Goal: Information Seeking & Learning: Check status

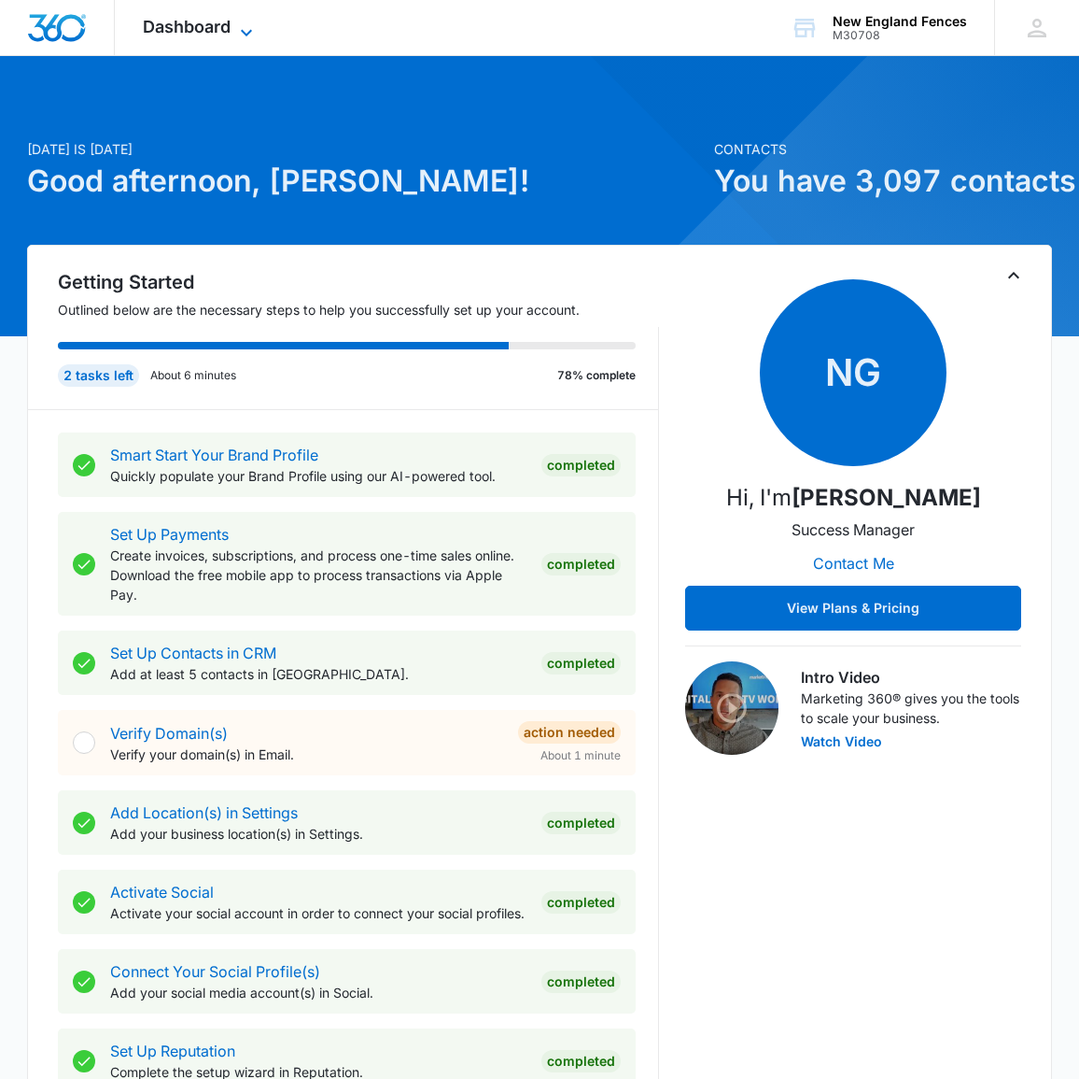
click at [179, 26] on span "Dashboard" at bounding box center [187, 27] width 88 height 20
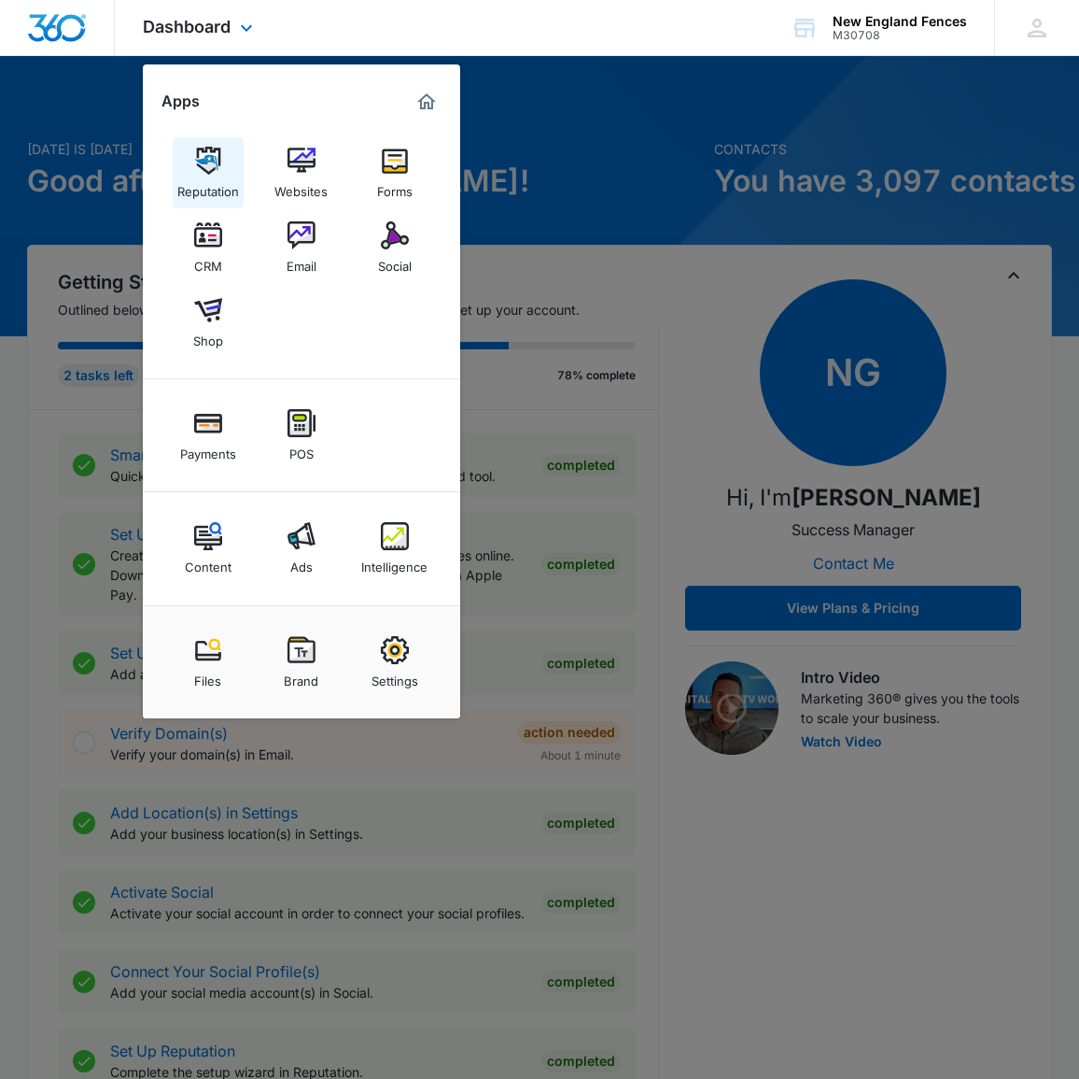
click at [226, 160] on link "Reputation" at bounding box center [208, 172] width 71 height 71
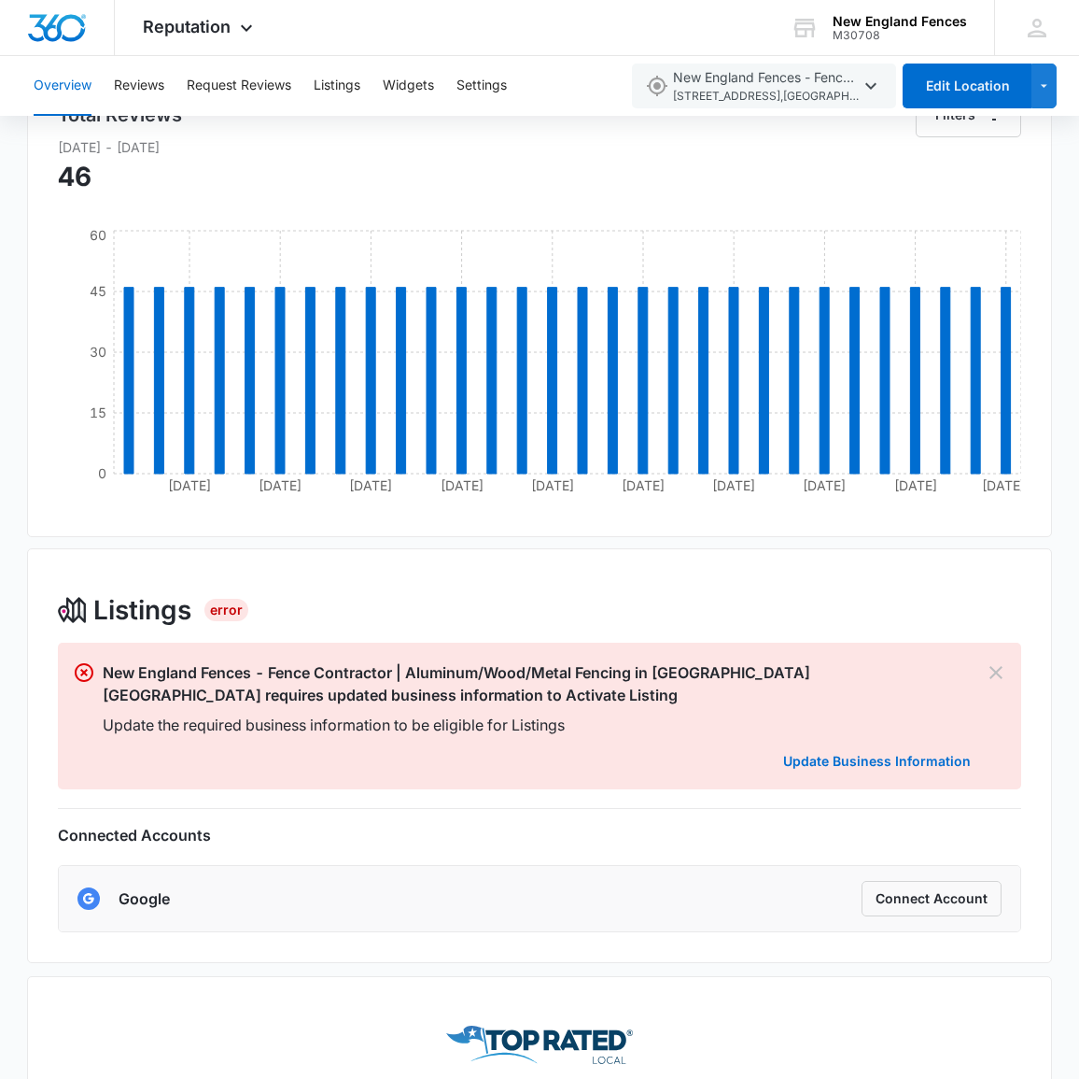
scroll to position [185, 0]
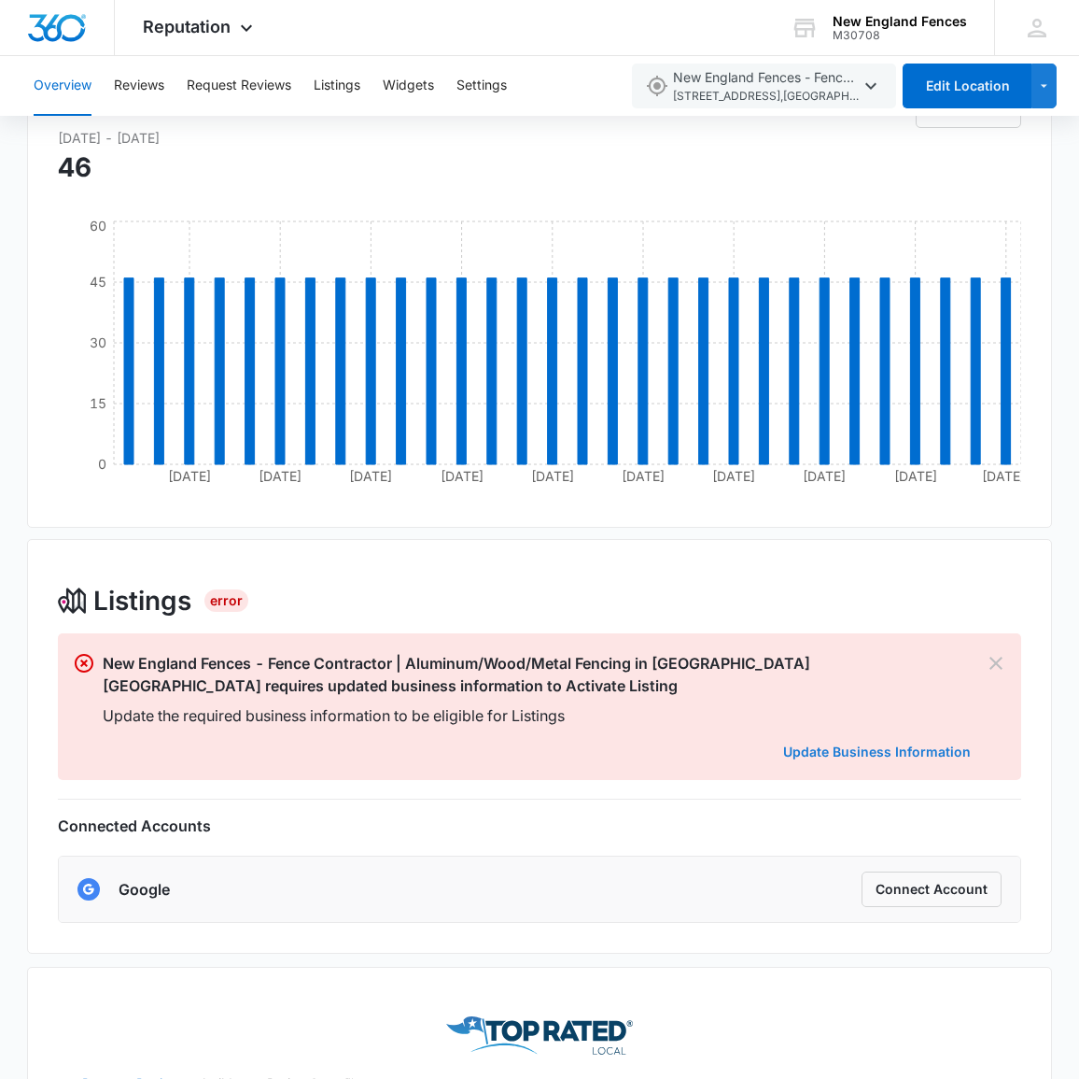
click at [892, 747] on link "Update Business Information" at bounding box center [877, 751] width 188 height 16
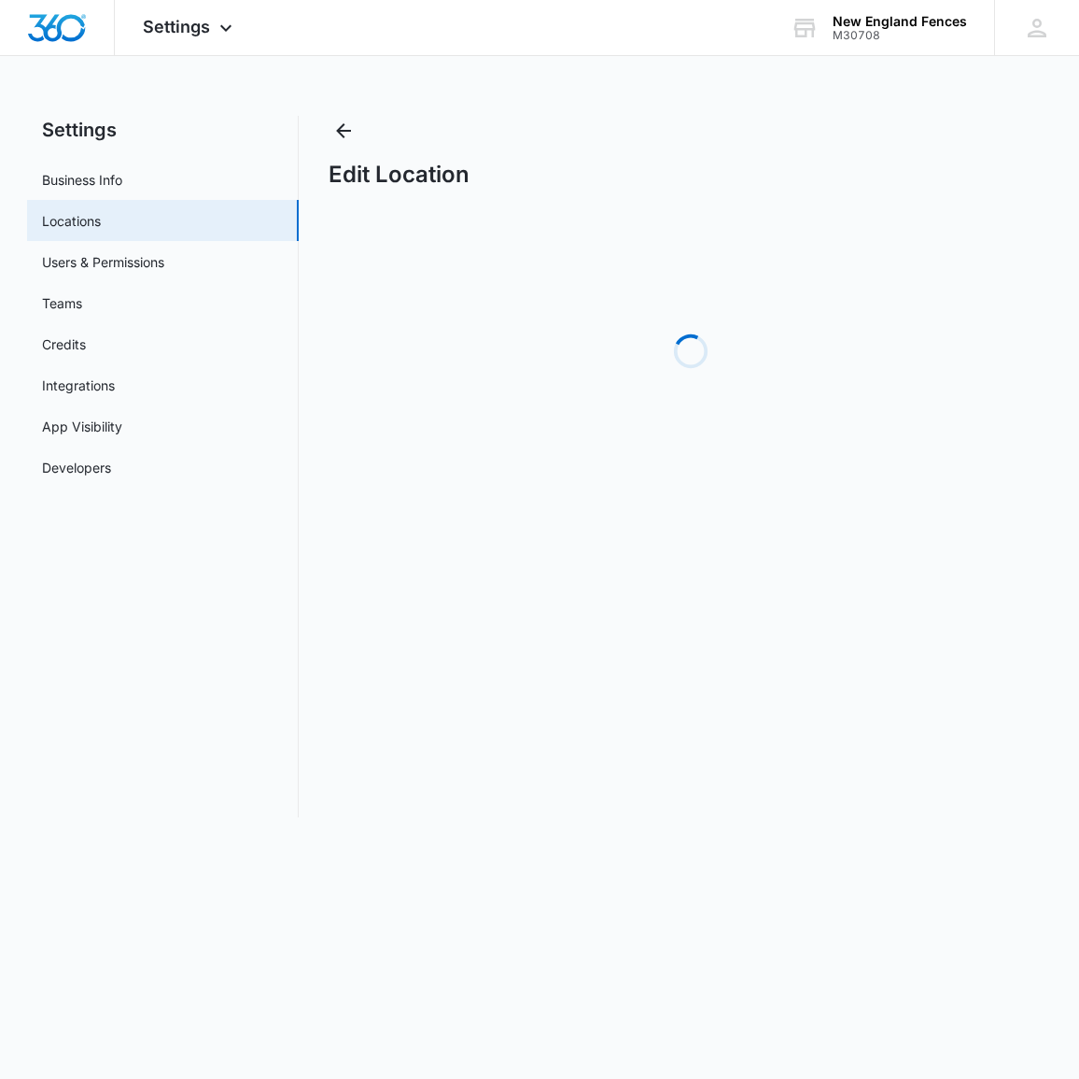
select select "[US_STATE]"
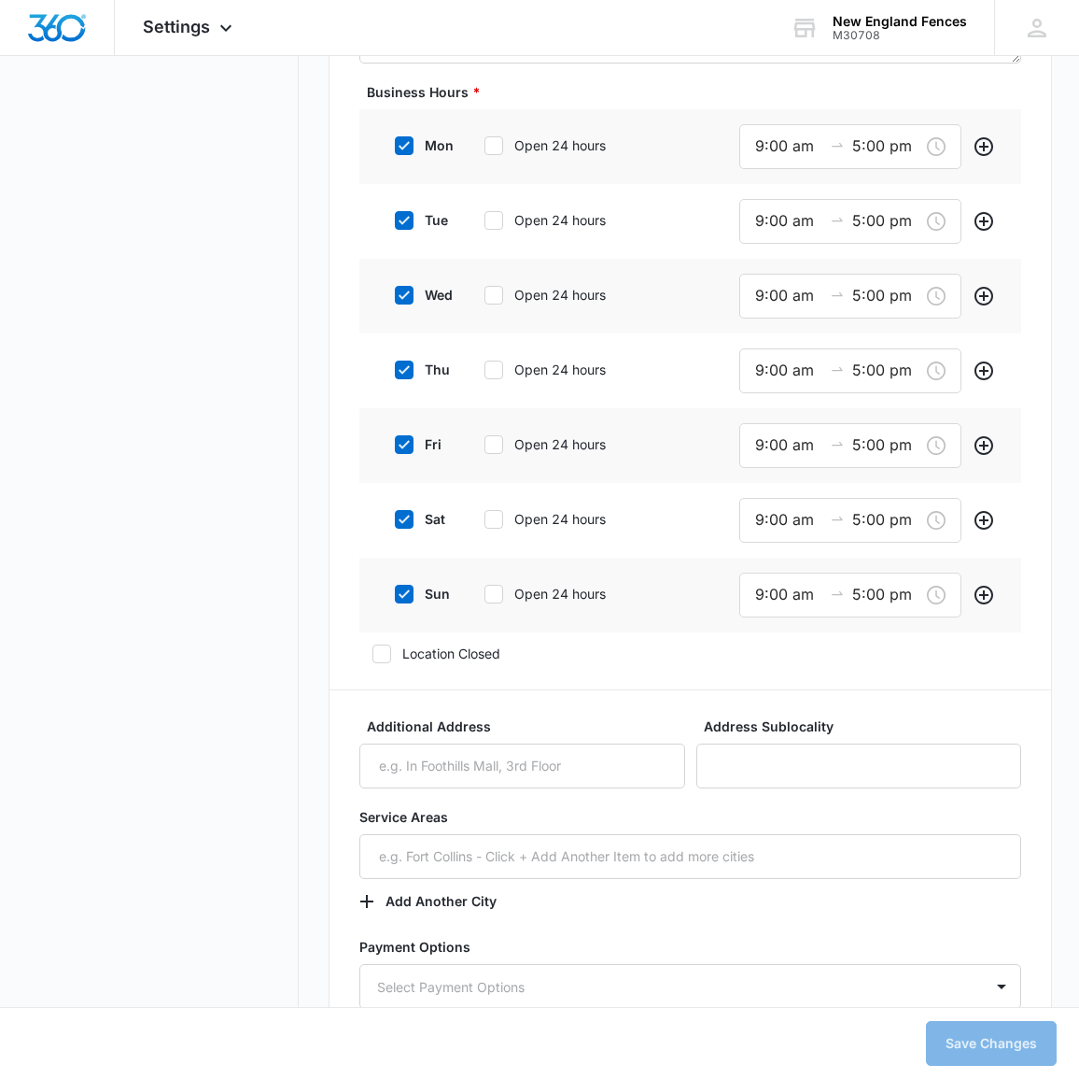
scroll to position [1571, 0]
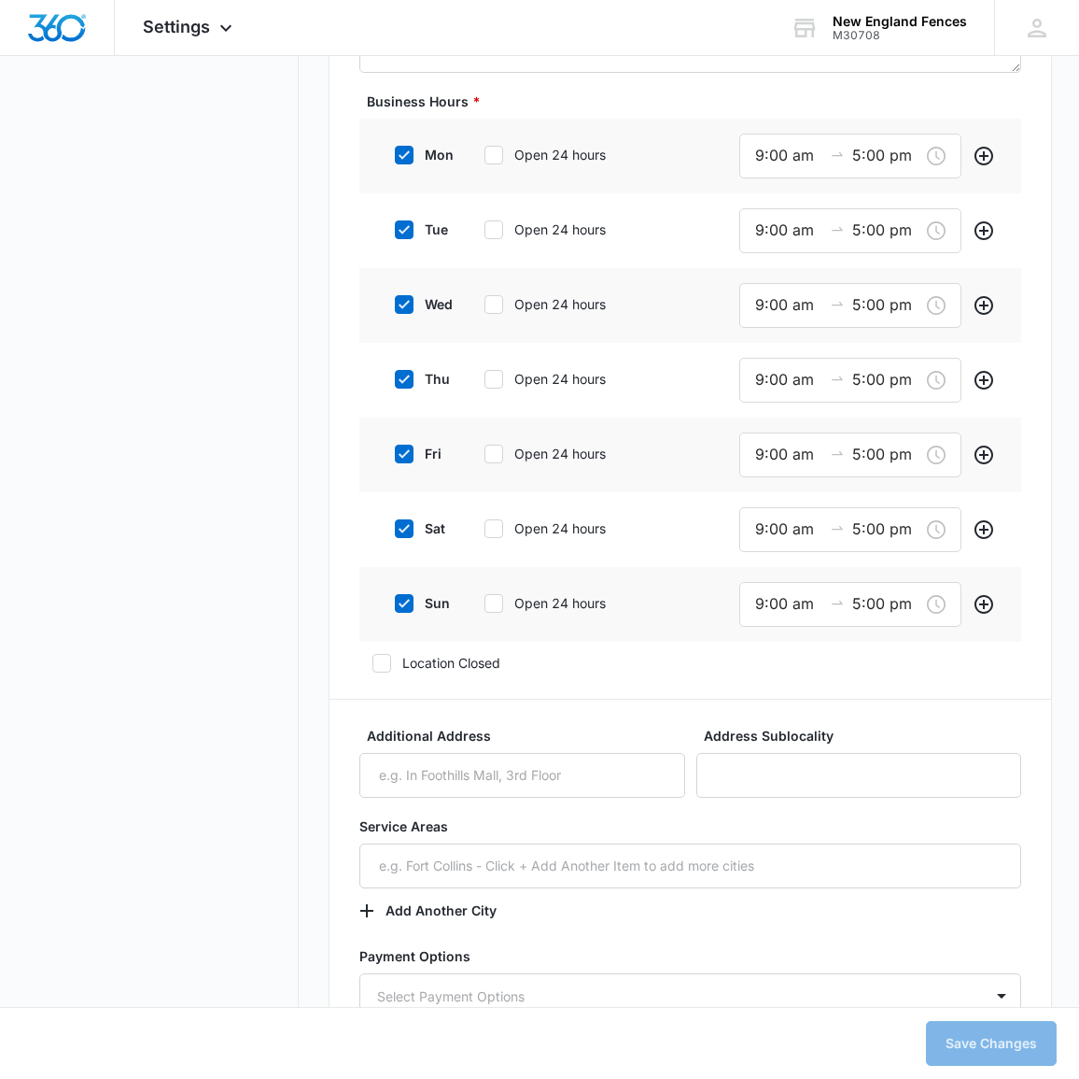
drag, startPoint x: 493, startPoint y: 585, endPoint x: 491, endPoint y: 568, distance: 17.8
click at [493, 595] on icon at bounding box center [494, 603] width 17 height 17
click at [485, 597] on input "Open 24 hours" at bounding box center [478, 603] width 13 height 13
checkbox input "true"
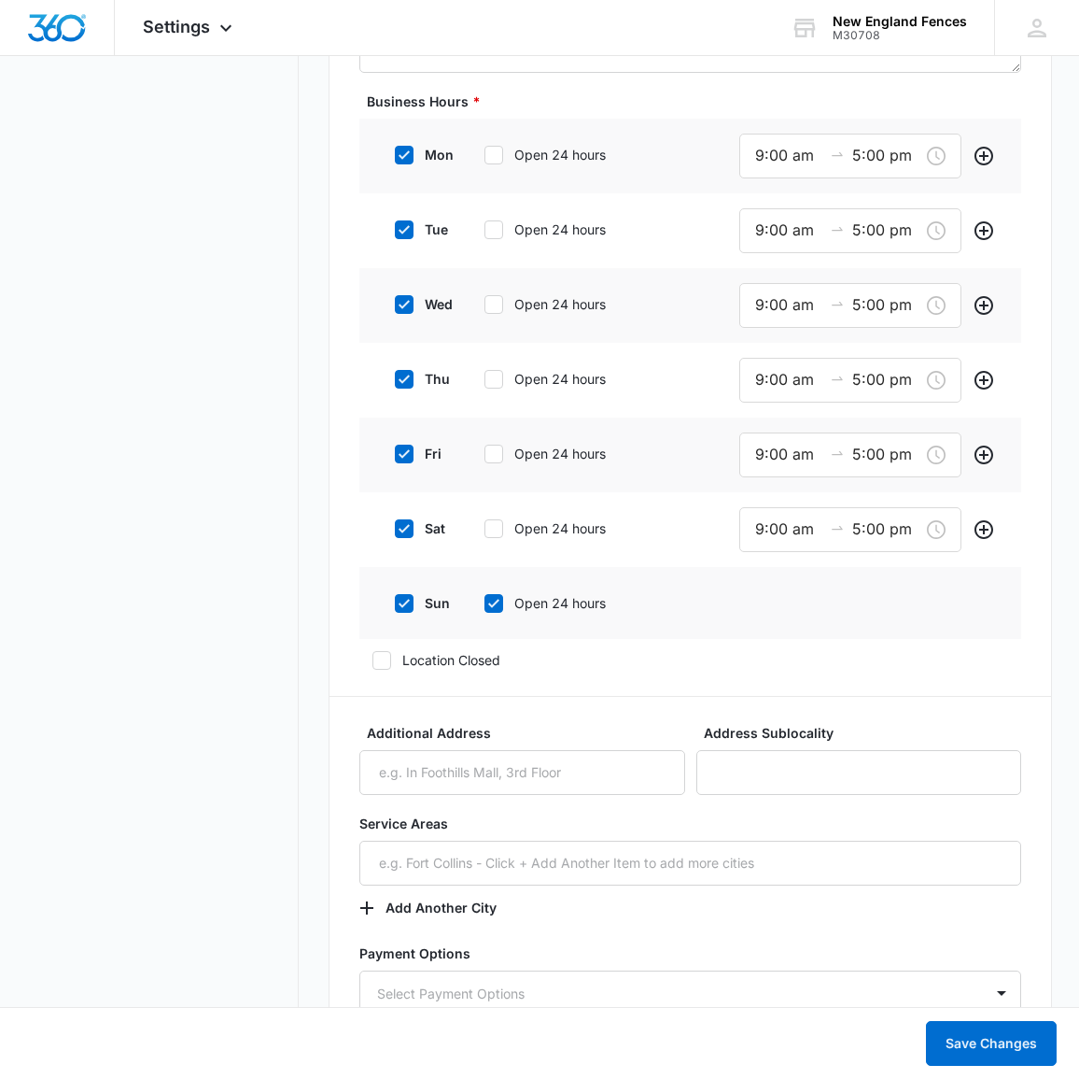
click at [496, 520] on icon at bounding box center [494, 528] width 17 height 17
click at [485, 522] on input "Open 24 hours" at bounding box center [478, 528] width 13 height 13
checkbox input "true"
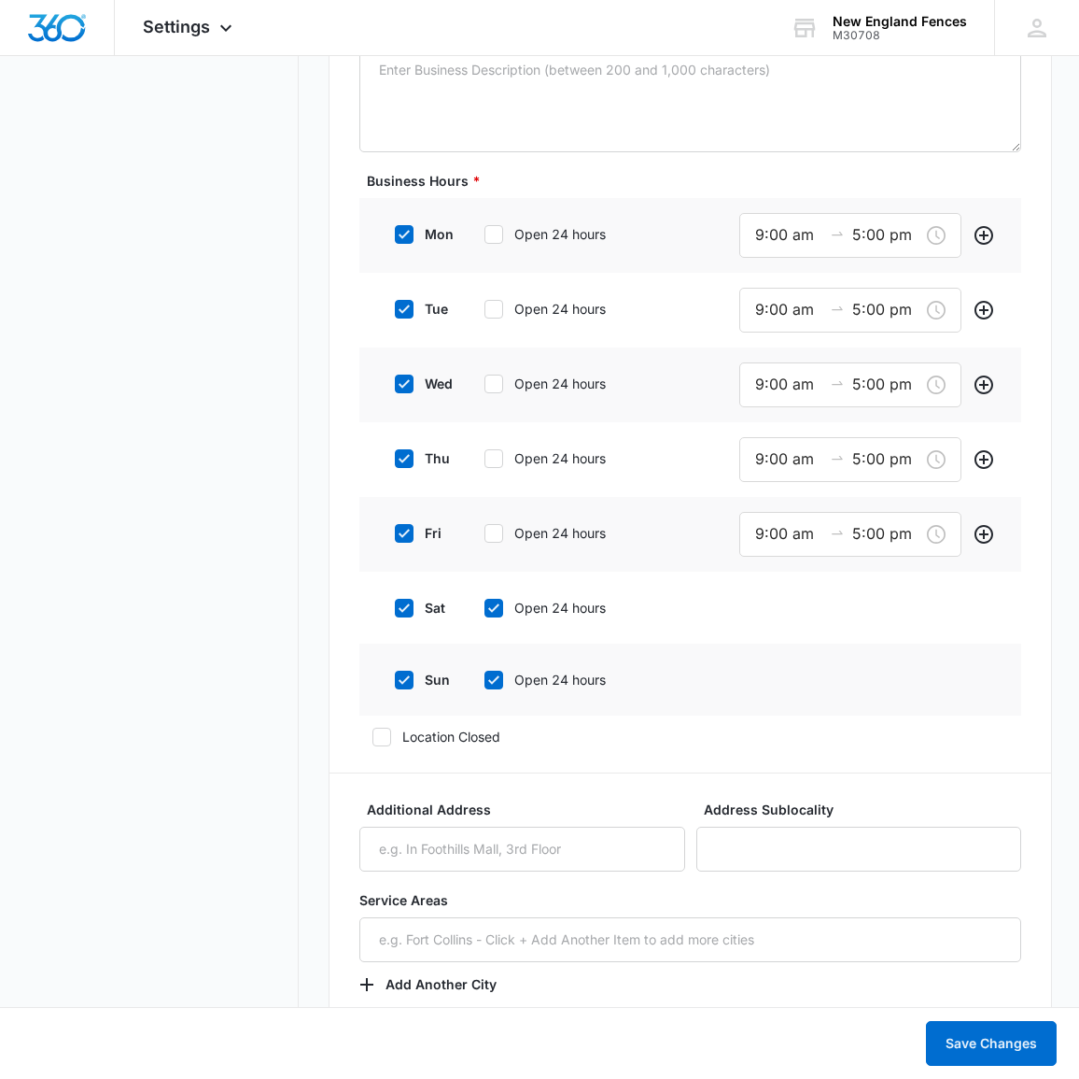
click at [500, 525] on icon at bounding box center [494, 533] width 17 height 17
click at [485, 527] on input "Open 24 hours" at bounding box center [478, 533] width 13 height 13
checkbox input "true"
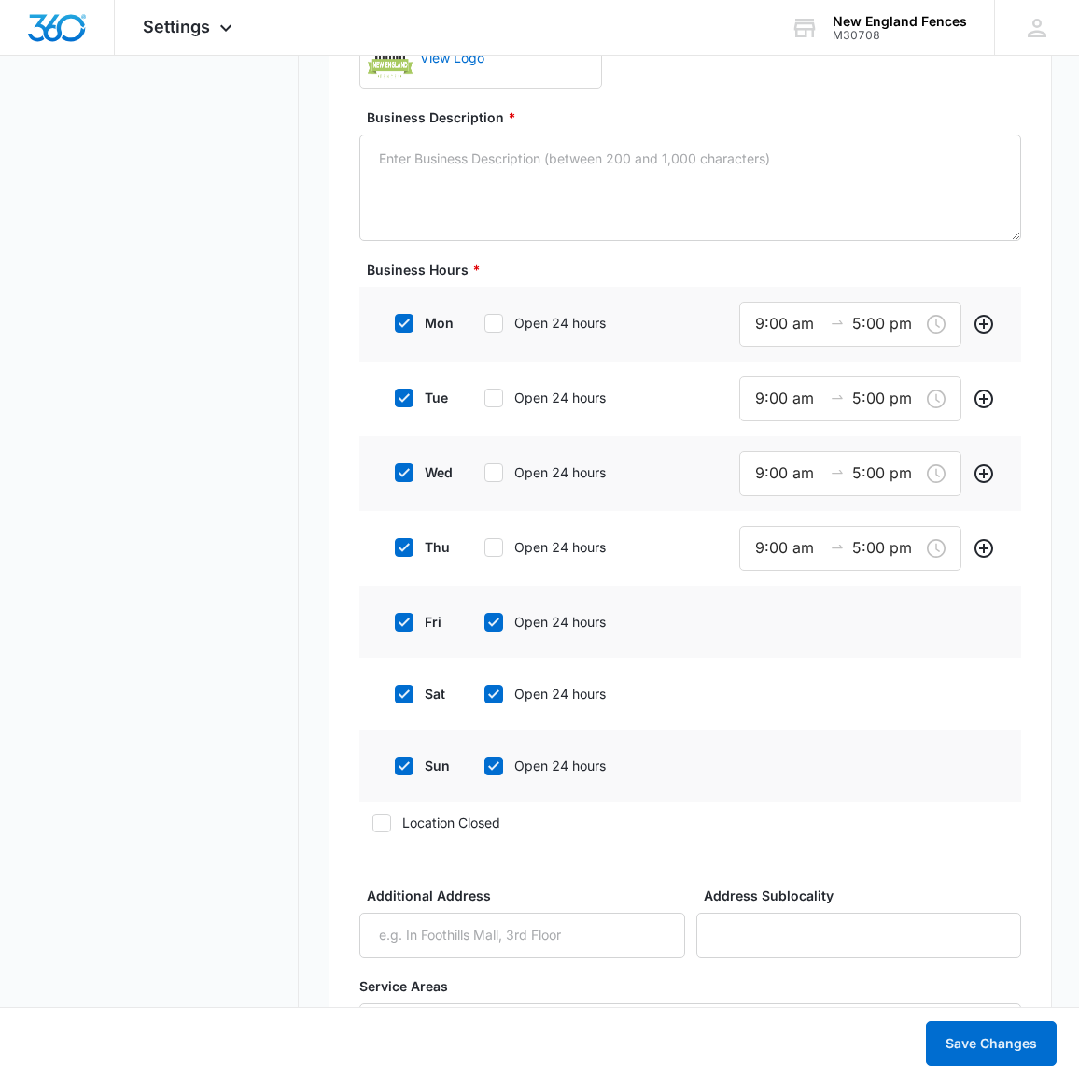
scroll to position [1400, 0]
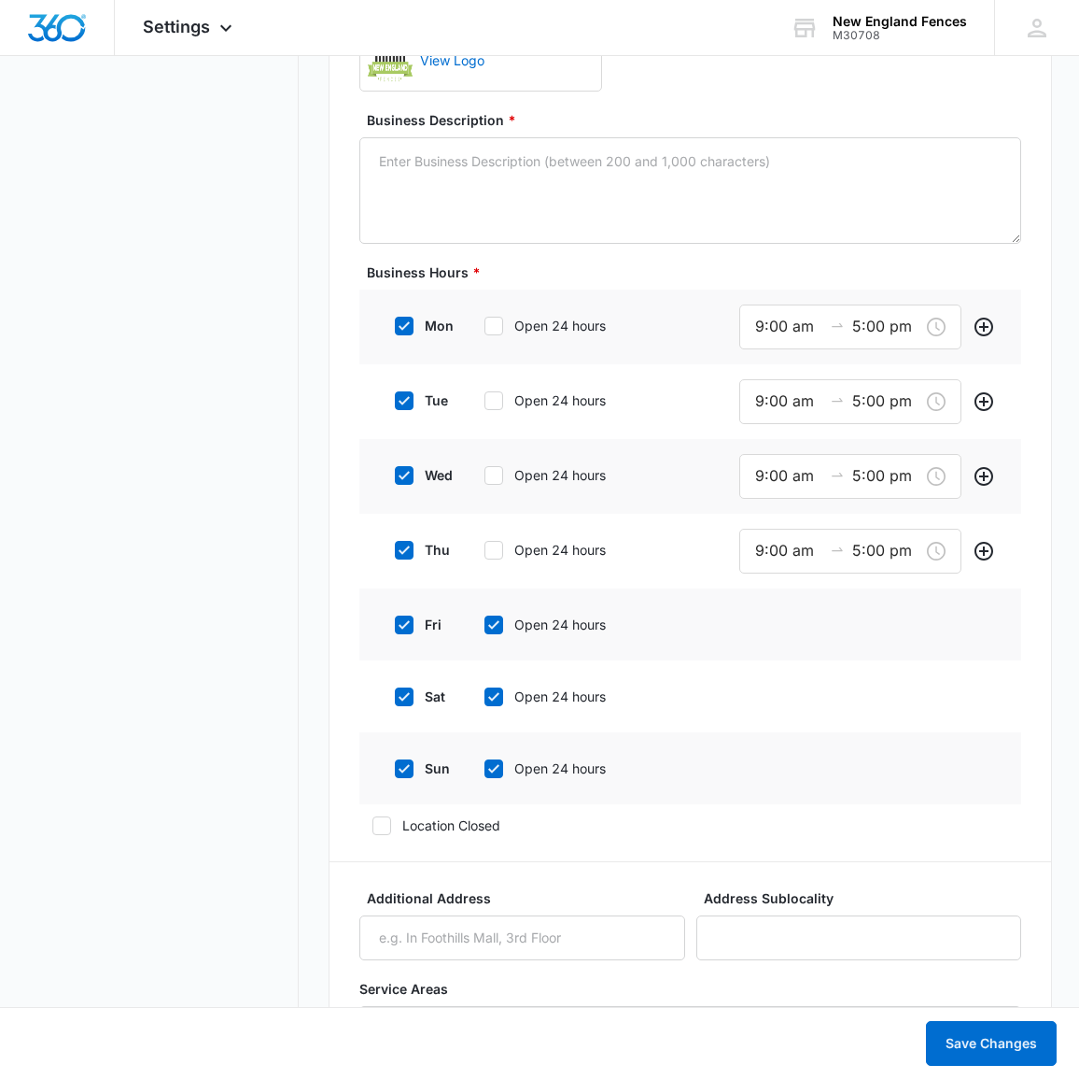
drag, startPoint x: 500, startPoint y: 520, endPoint x: 502, endPoint y: 506, distance: 14.3
click at [502, 529] on div "thu Open 24 hours" at bounding box center [523, 550] width 282 height 42
click at [486, 454] on div "wed Open 24 hours" at bounding box center [523, 475] width 282 height 42
click at [492, 467] on icon at bounding box center [494, 475] width 17 height 17
click at [485, 469] on input "Open 24 hours" at bounding box center [478, 475] width 13 height 13
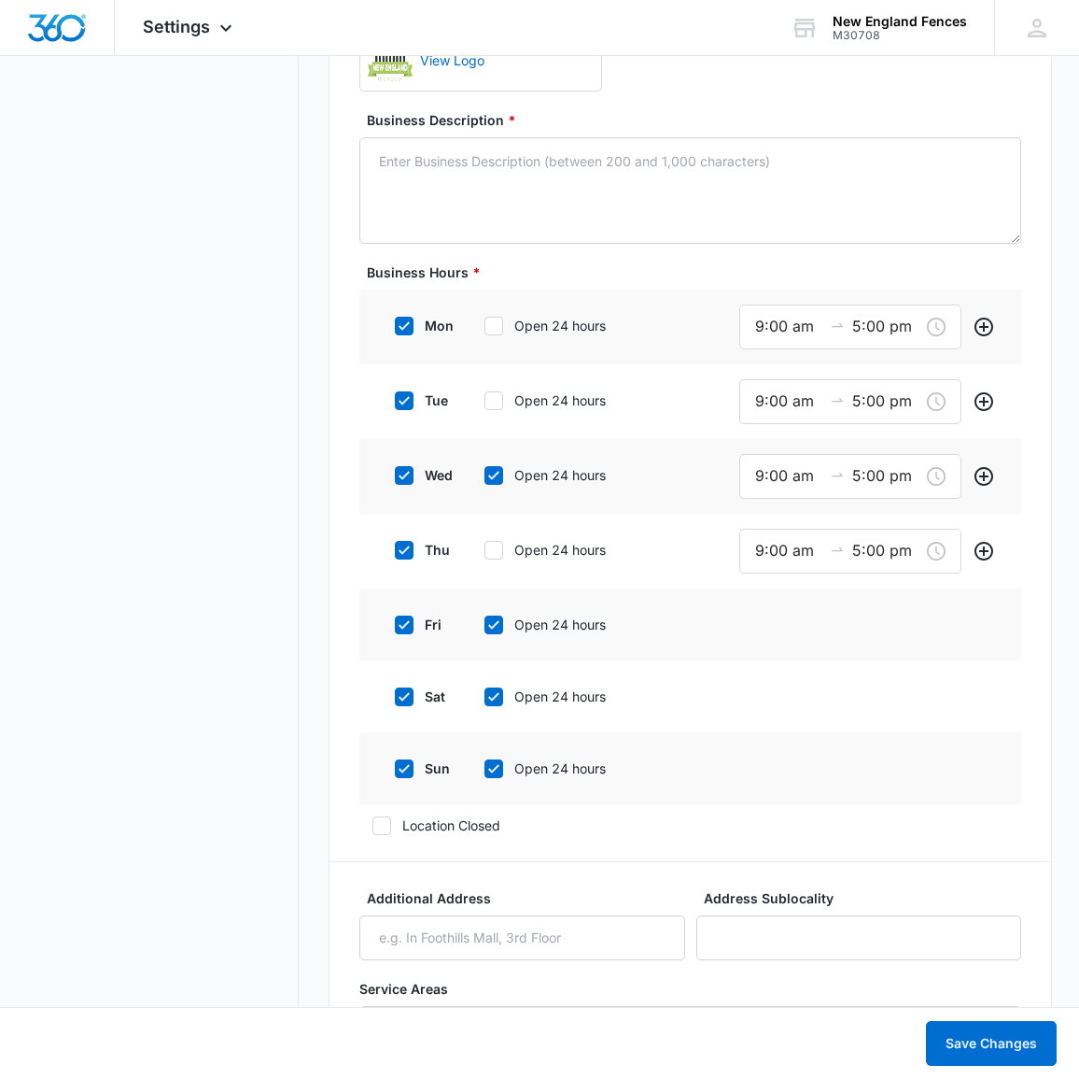
checkbox input "true"
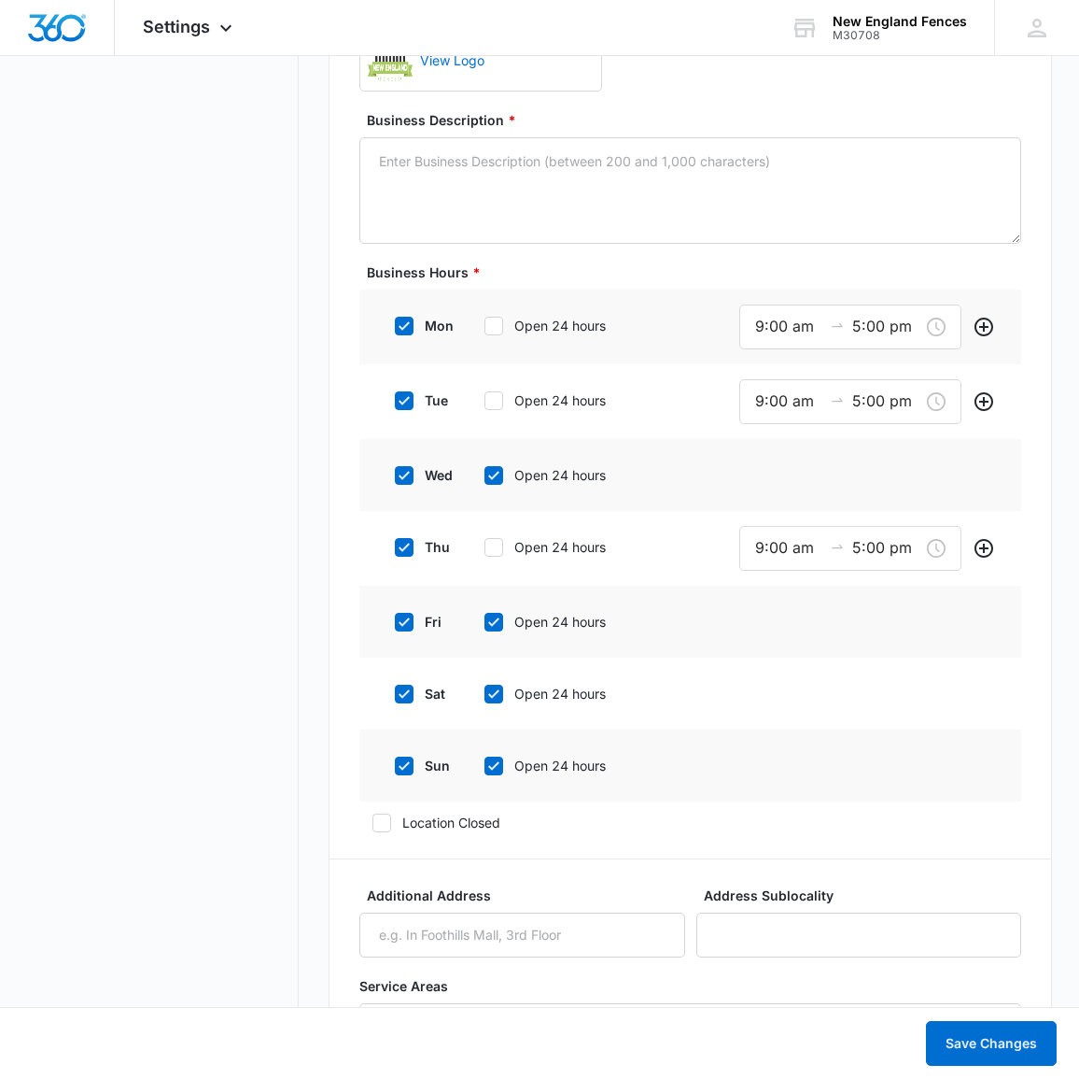
click at [509, 537] on label "Open 24 hours" at bounding box center [560, 547] width 177 height 20
click at [485, 541] on input "Open 24 hours" at bounding box center [478, 547] width 13 height 13
checkbox input "true"
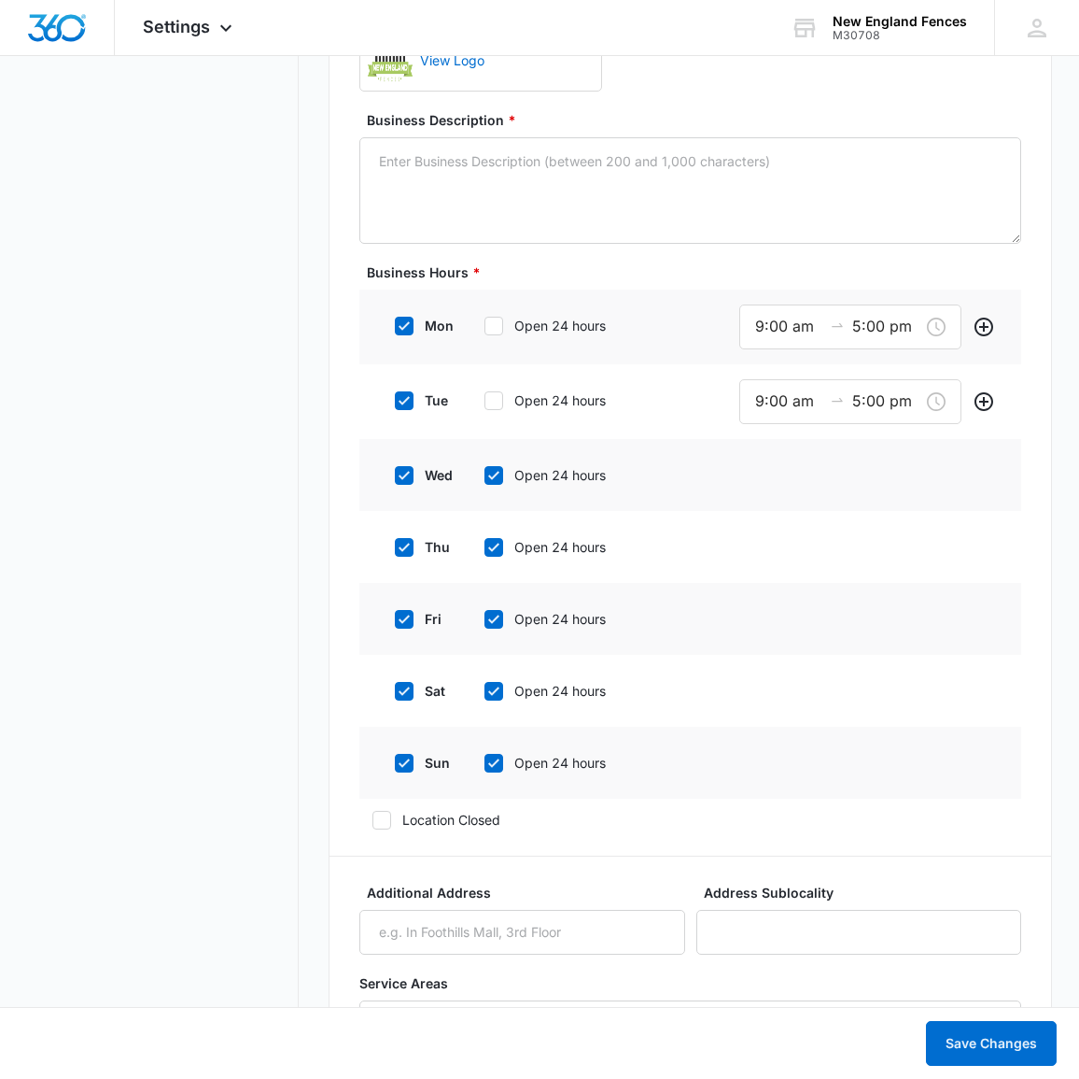
drag, startPoint x: 495, startPoint y: 364, endPoint x: 498, endPoint y: 323, distance: 41.2
click at [502, 379] on div "tue Open 24 hours" at bounding box center [523, 400] width 282 height 42
click at [493, 317] on icon at bounding box center [494, 325] width 17 height 17
click at [485, 319] on input "Open 24 hours" at bounding box center [478, 325] width 13 height 13
checkbox input "true"
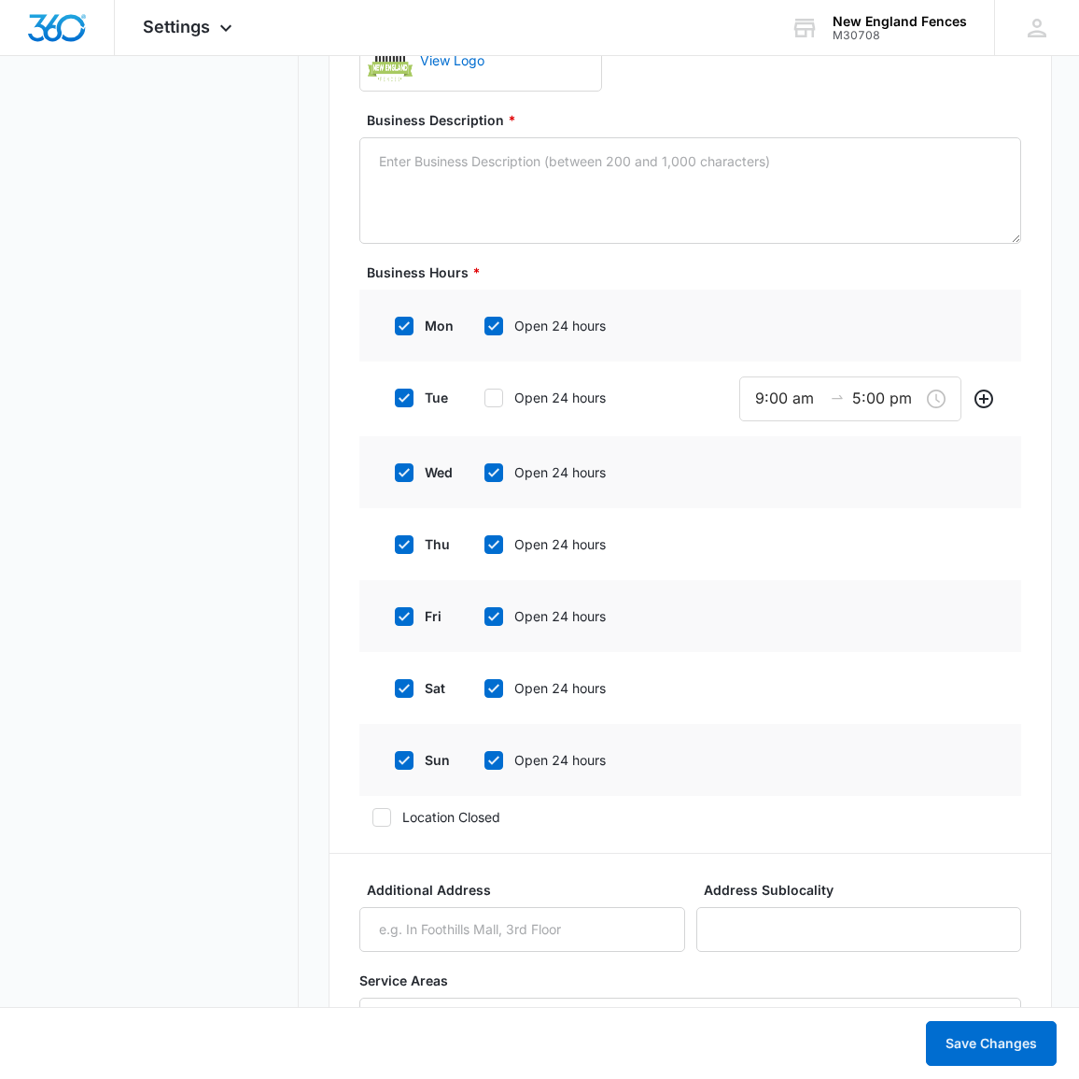
click at [488, 389] on icon at bounding box center [494, 397] width 17 height 17
click at [485, 391] on input "Open 24 hours" at bounding box center [478, 397] width 13 height 13
checkbox input "true"
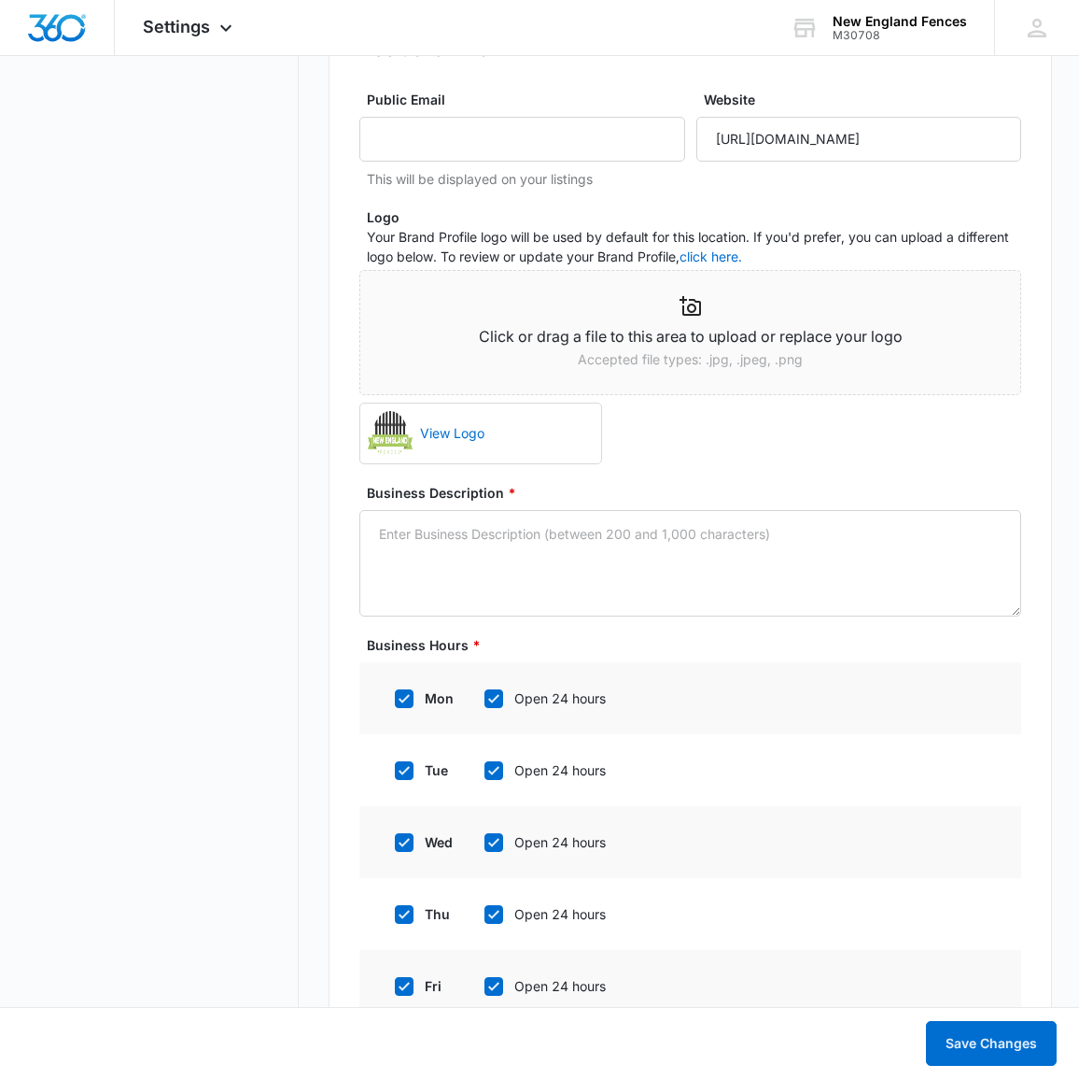
scroll to position [983, 0]
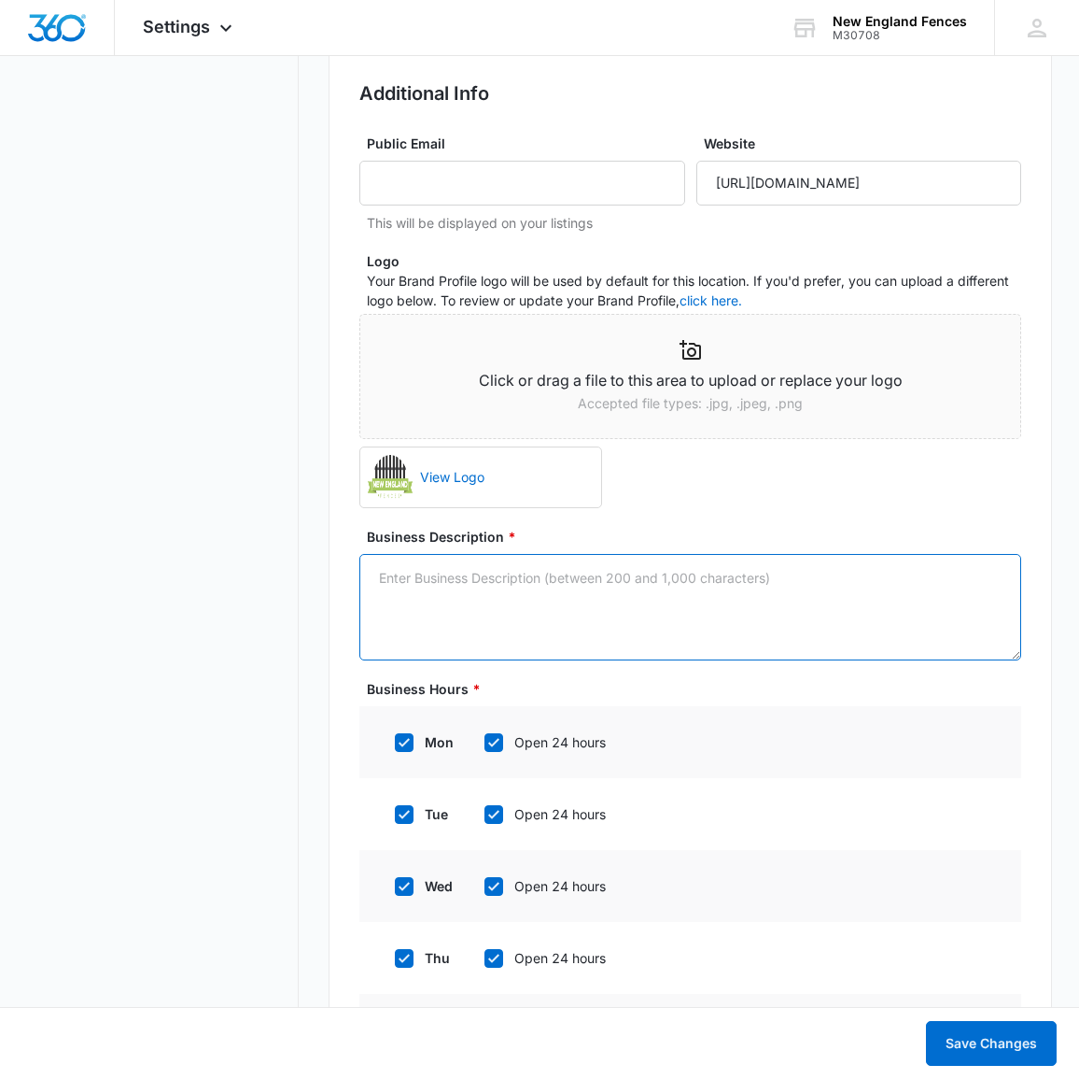
click at [582, 574] on textarea "Business Description *" at bounding box center [691, 607] width 662 height 106
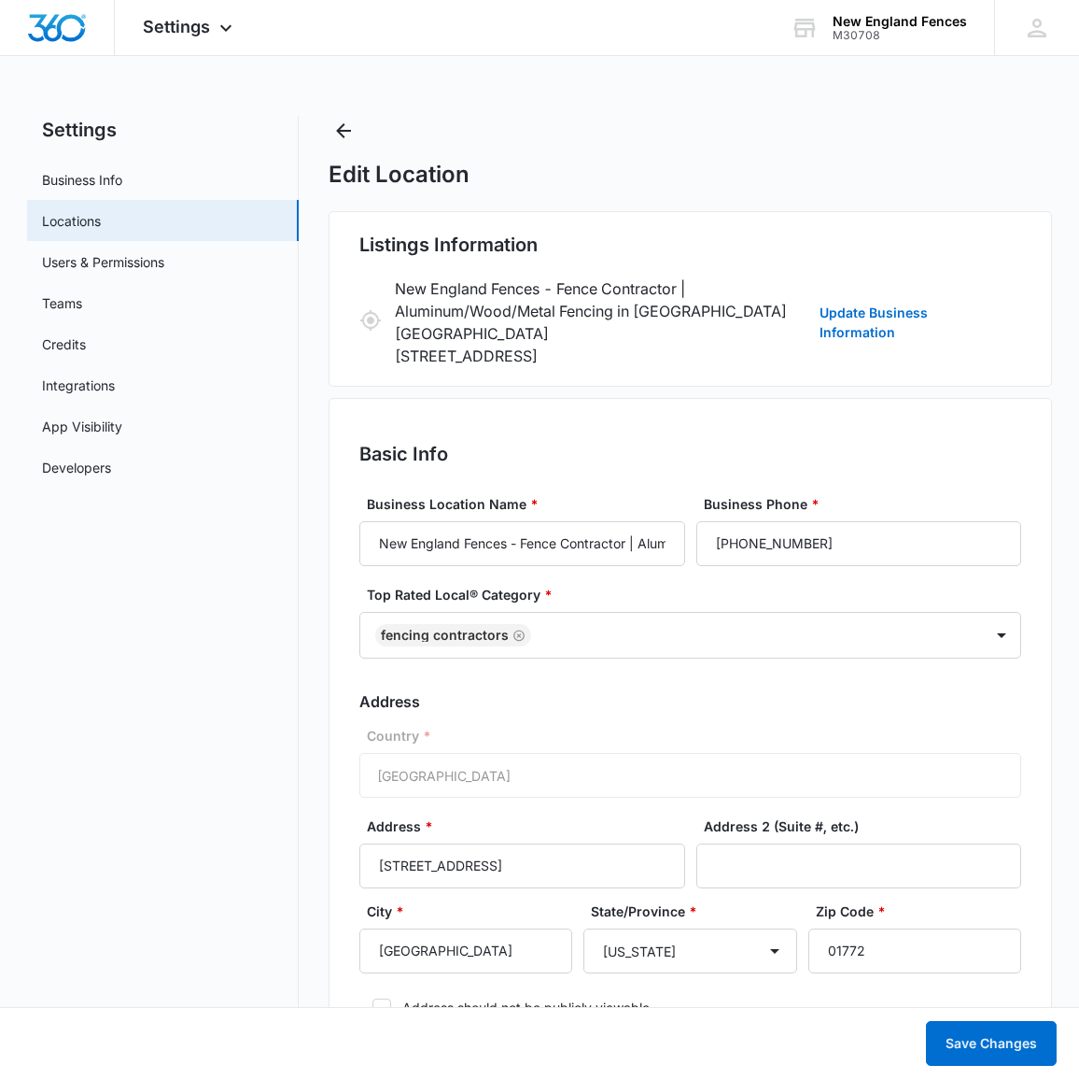
scroll to position [0, 0]
click at [86, 346] on link "Credits" at bounding box center [64, 344] width 44 height 20
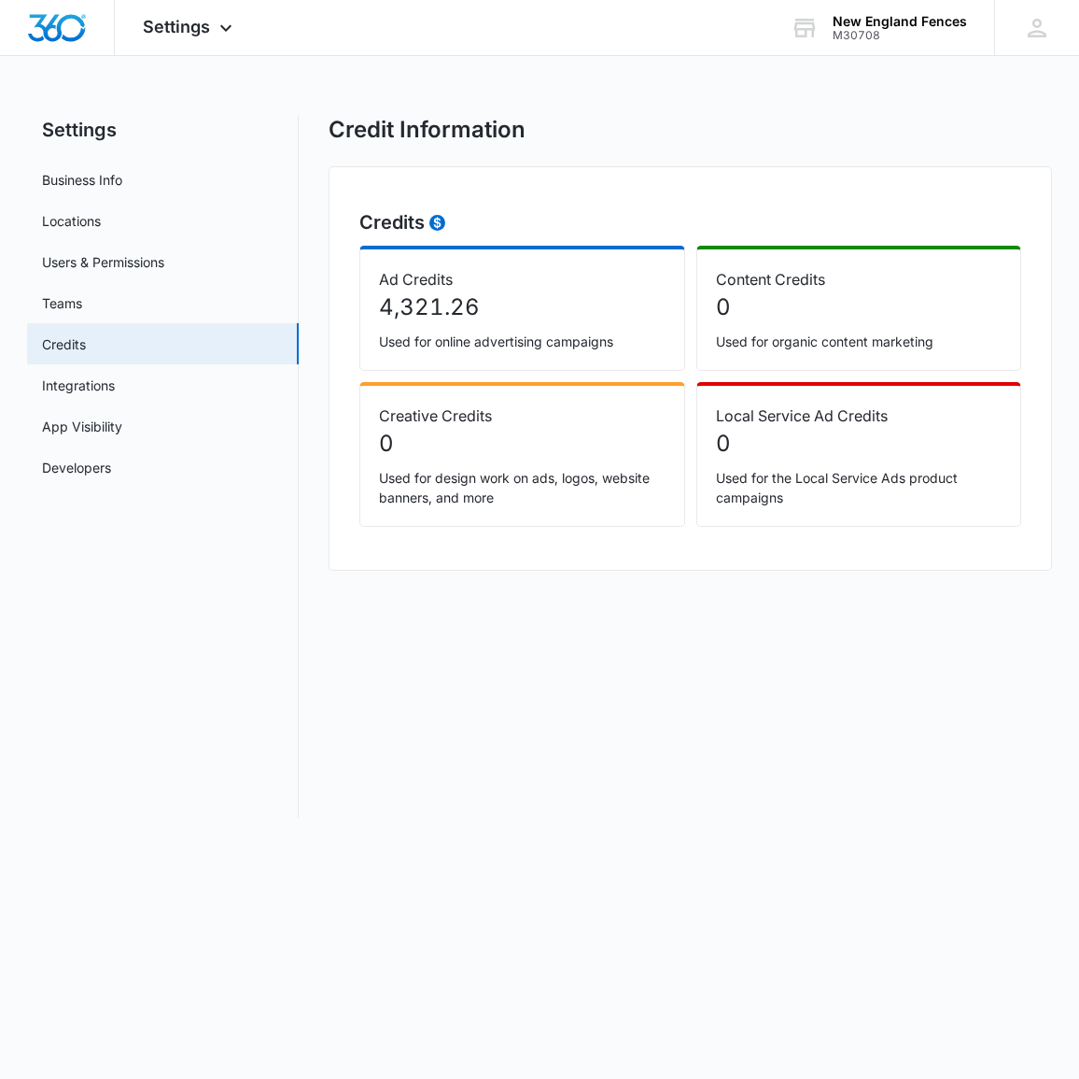
click at [504, 298] on p "4,321.26" at bounding box center [522, 307] width 287 height 34
click at [425, 307] on p "4,321.26" at bounding box center [522, 307] width 287 height 34
drag, startPoint x: 420, startPoint y: 277, endPoint x: 426, endPoint y: 303, distance: 25.8
click at [419, 280] on p "Ad Credits" at bounding box center [522, 279] width 287 height 22
click at [445, 331] on div "Ad Credits 4,321.26 Used for online advertising campaigns" at bounding box center [523, 308] width 326 height 125
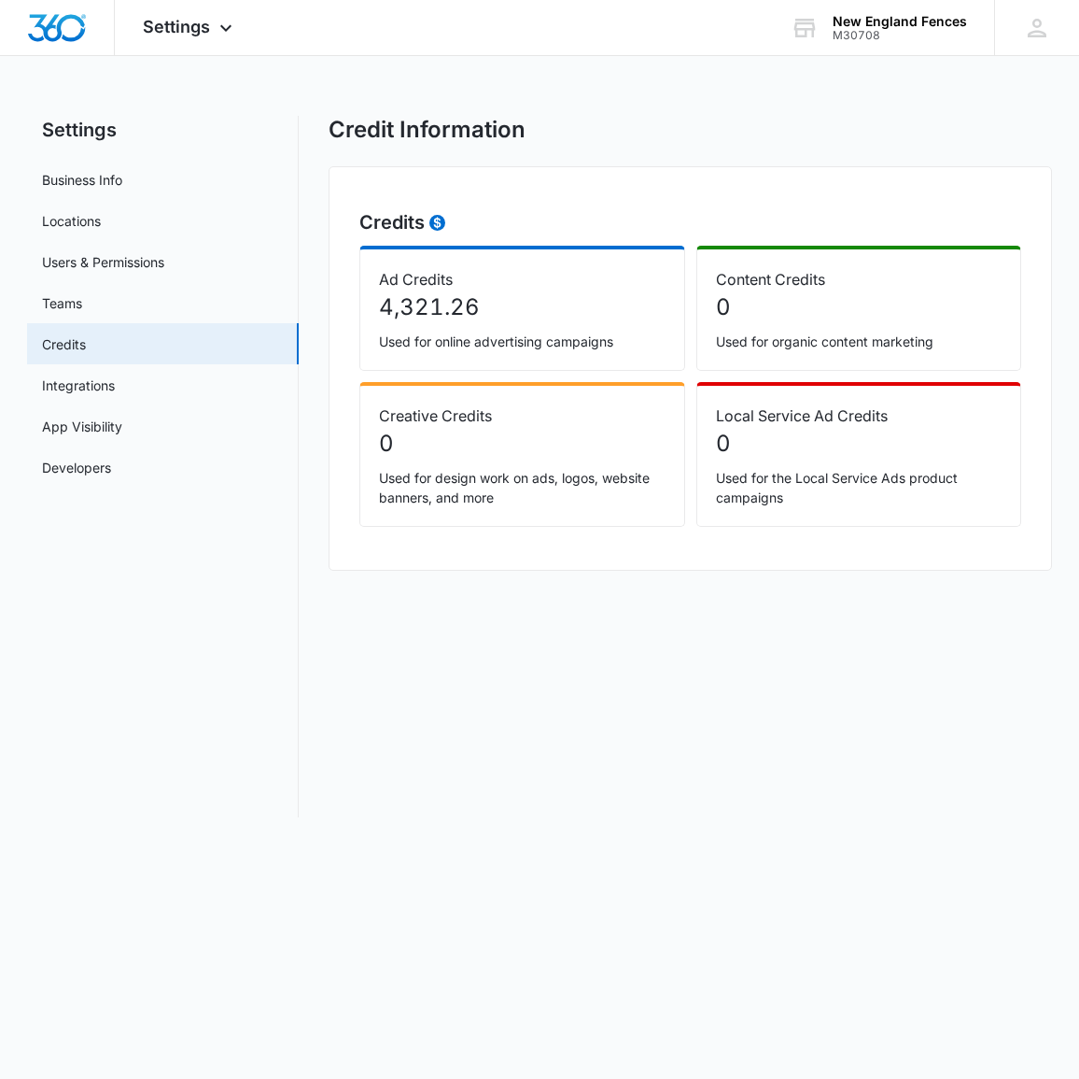
click at [442, 220] on circle at bounding box center [438, 223] width 16 height 16
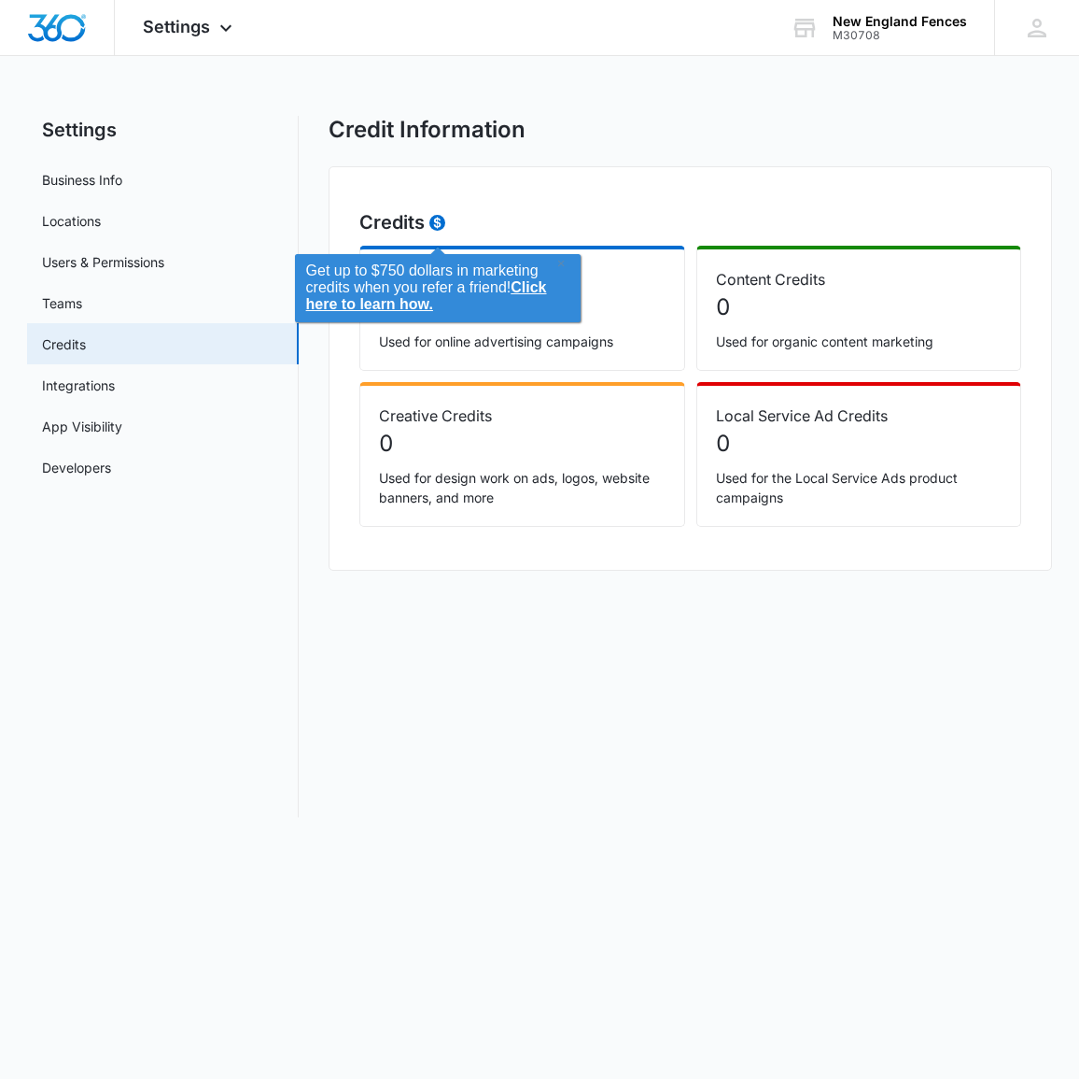
click at [611, 317] on p "4,321.26" at bounding box center [522, 307] width 287 height 34
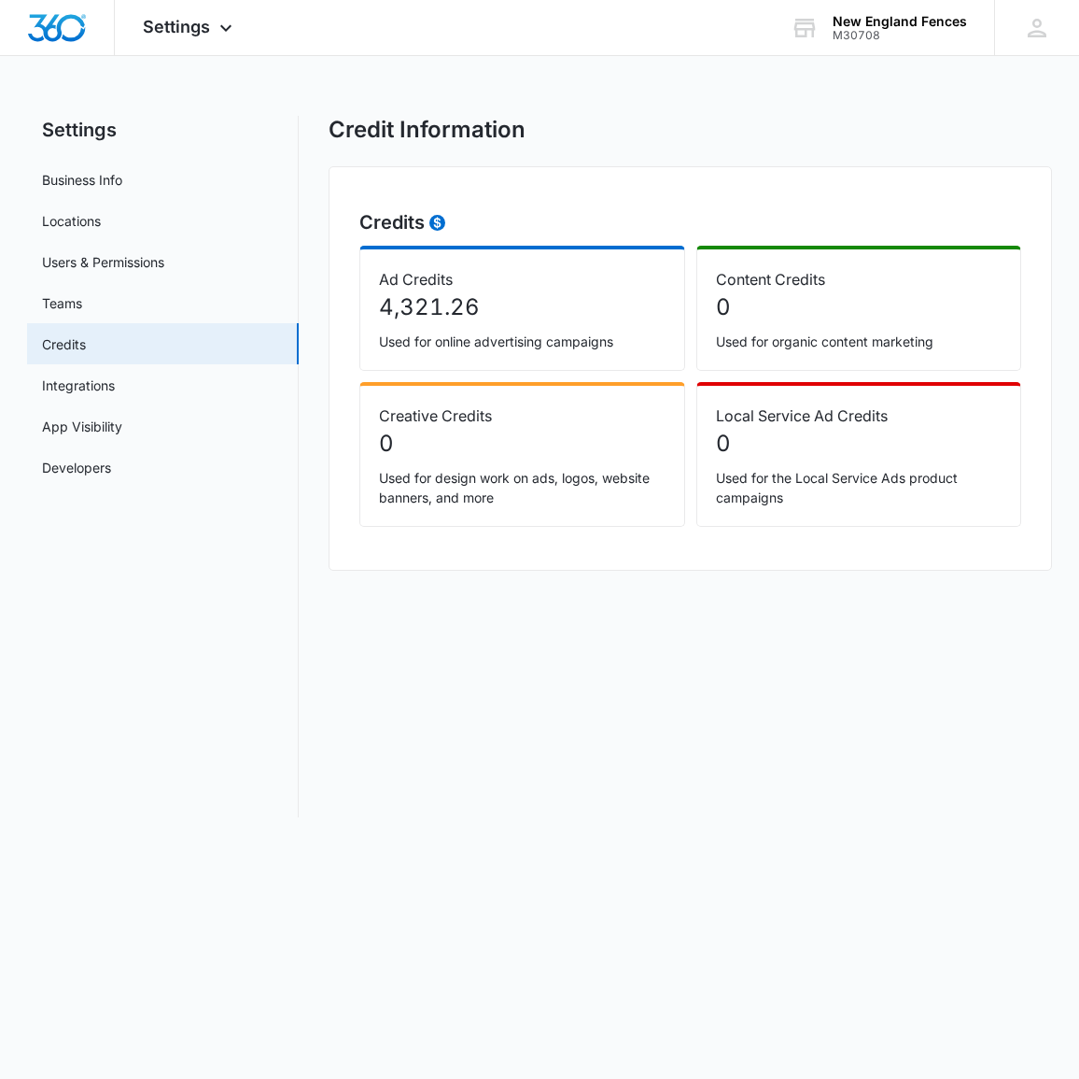
click at [561, 334] on p "Used for online advertising campaigns" at bounding box center [522, 341] width 287 height 20
click at [443, 221] on circle at bounding box center [438, 223] width 16 height 16
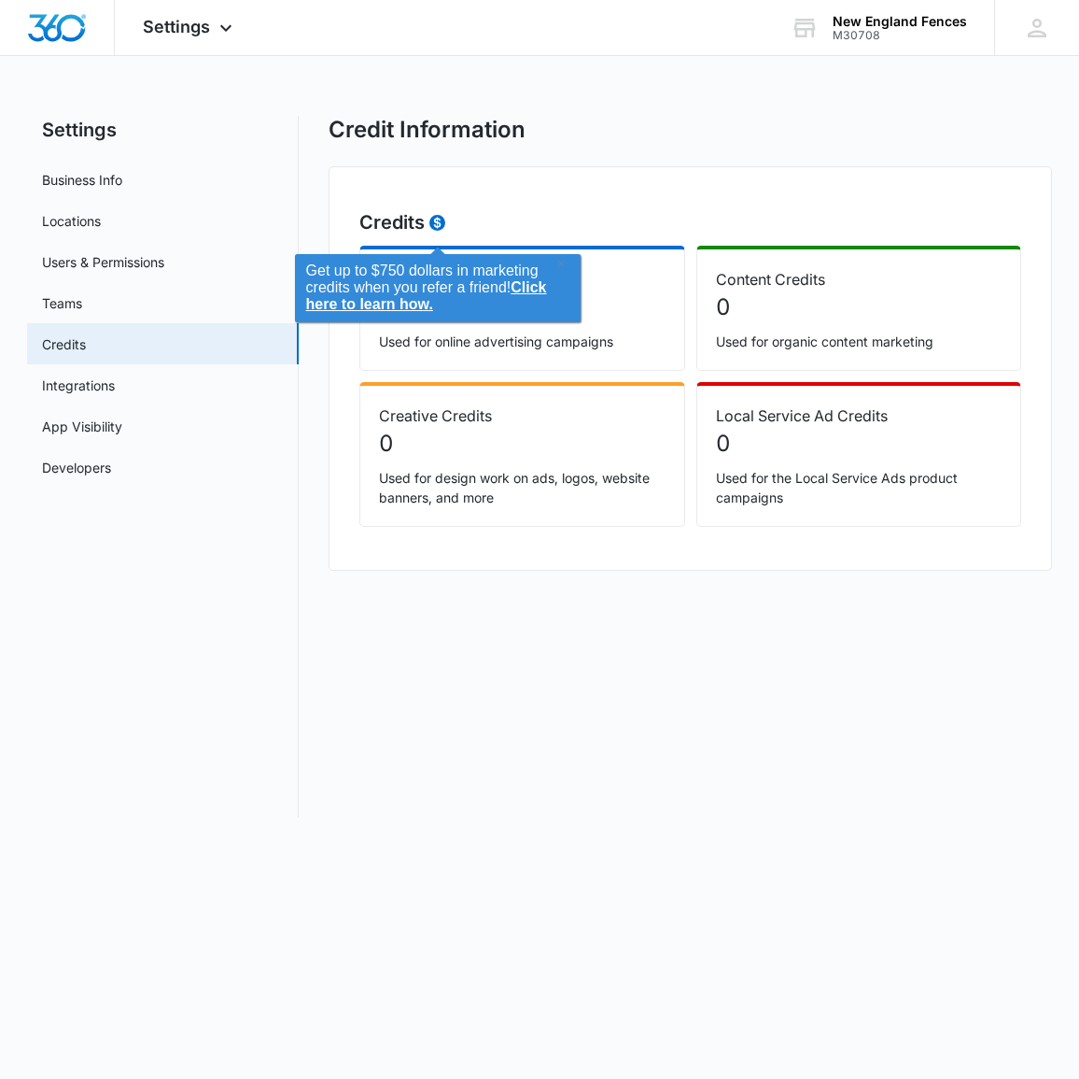
click at [418, 305] on link "Click here to learn how." at bounding box center [426, 295] width 241 height 33
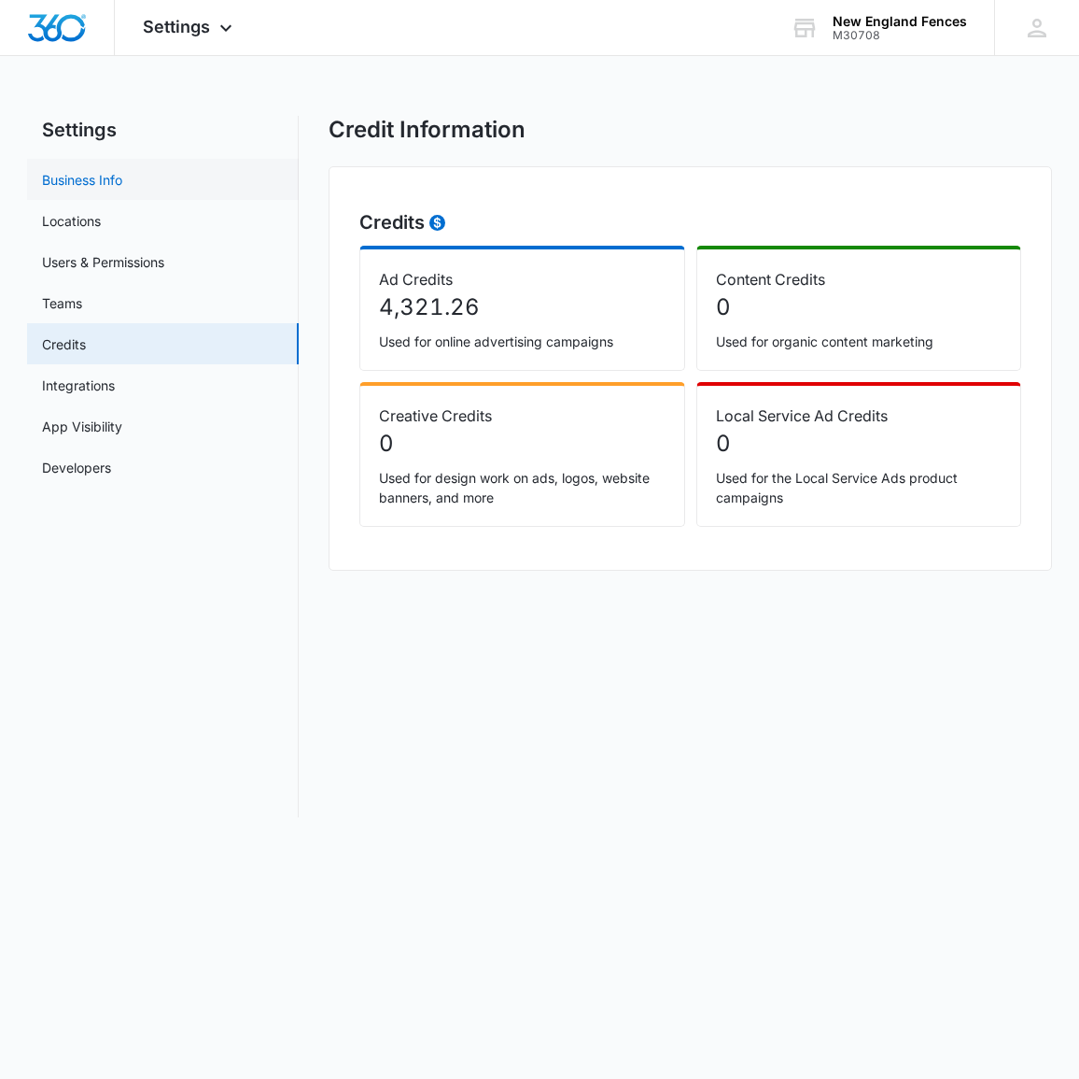
click at [122, 190] on link "Business Info" at bounding box center [82, 180] width 80 height 20
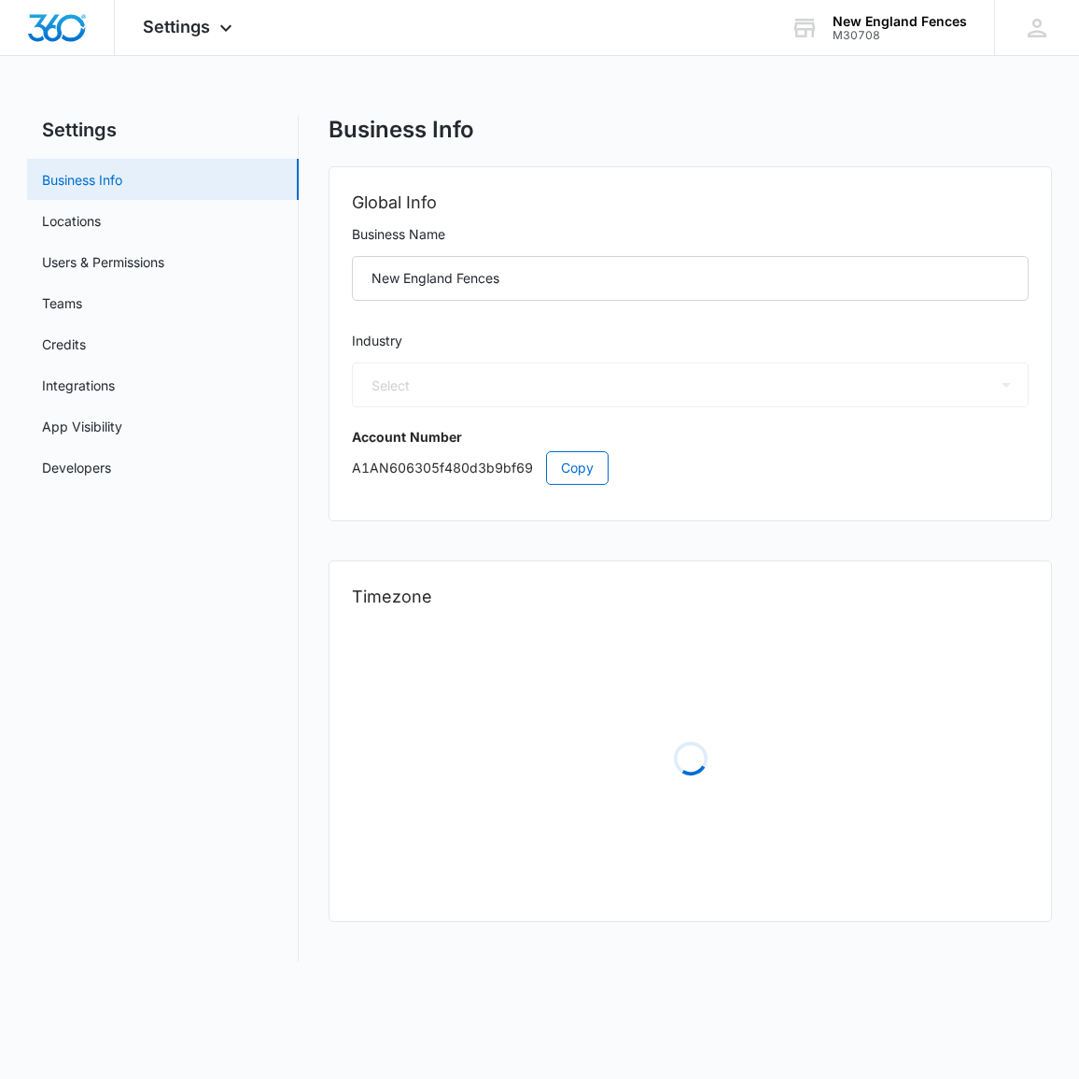
select select "4"
select select "US"
select select "America/New_York"
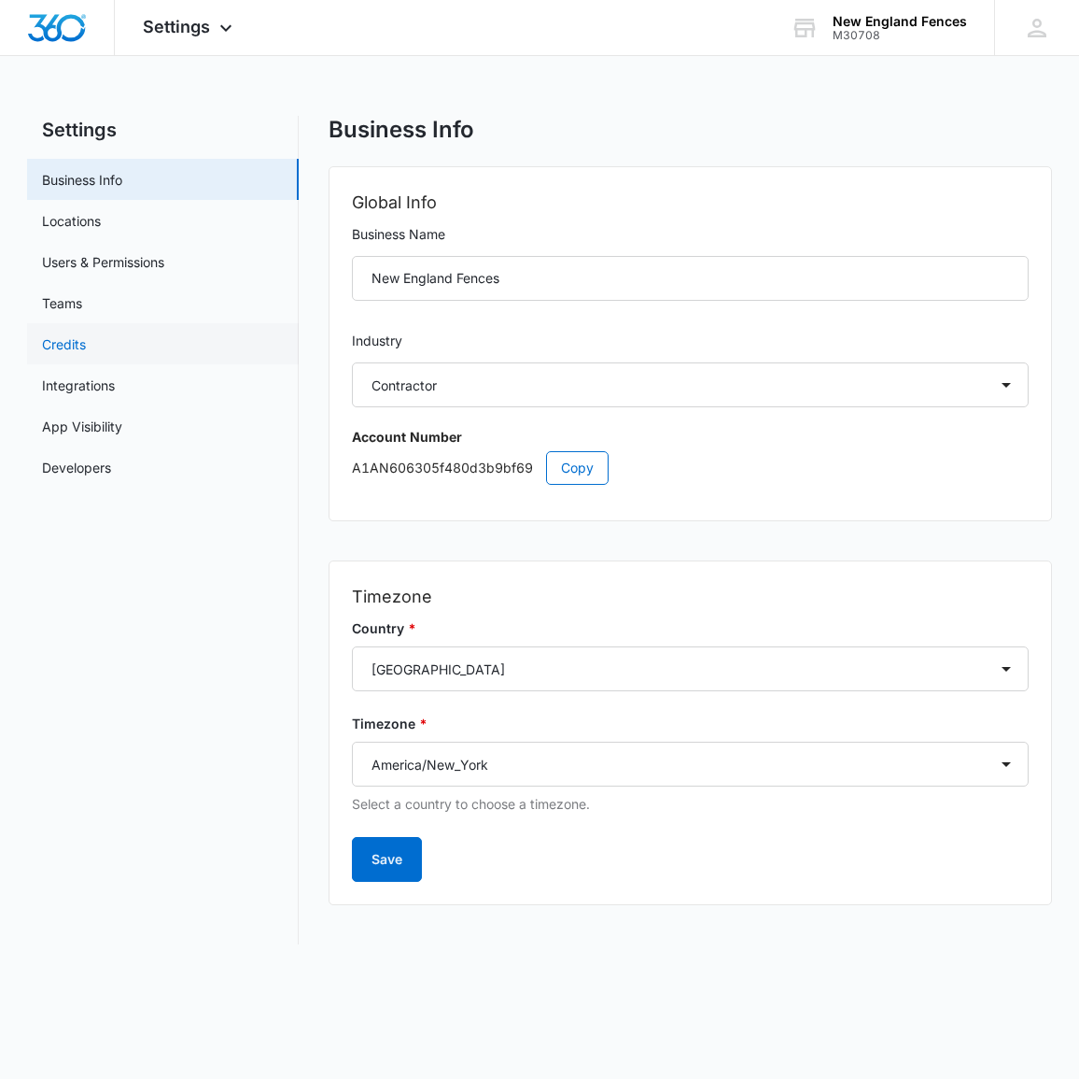
click at [81, 343] on link "Credits" at bounding box center [64, 344] width 44 height 20
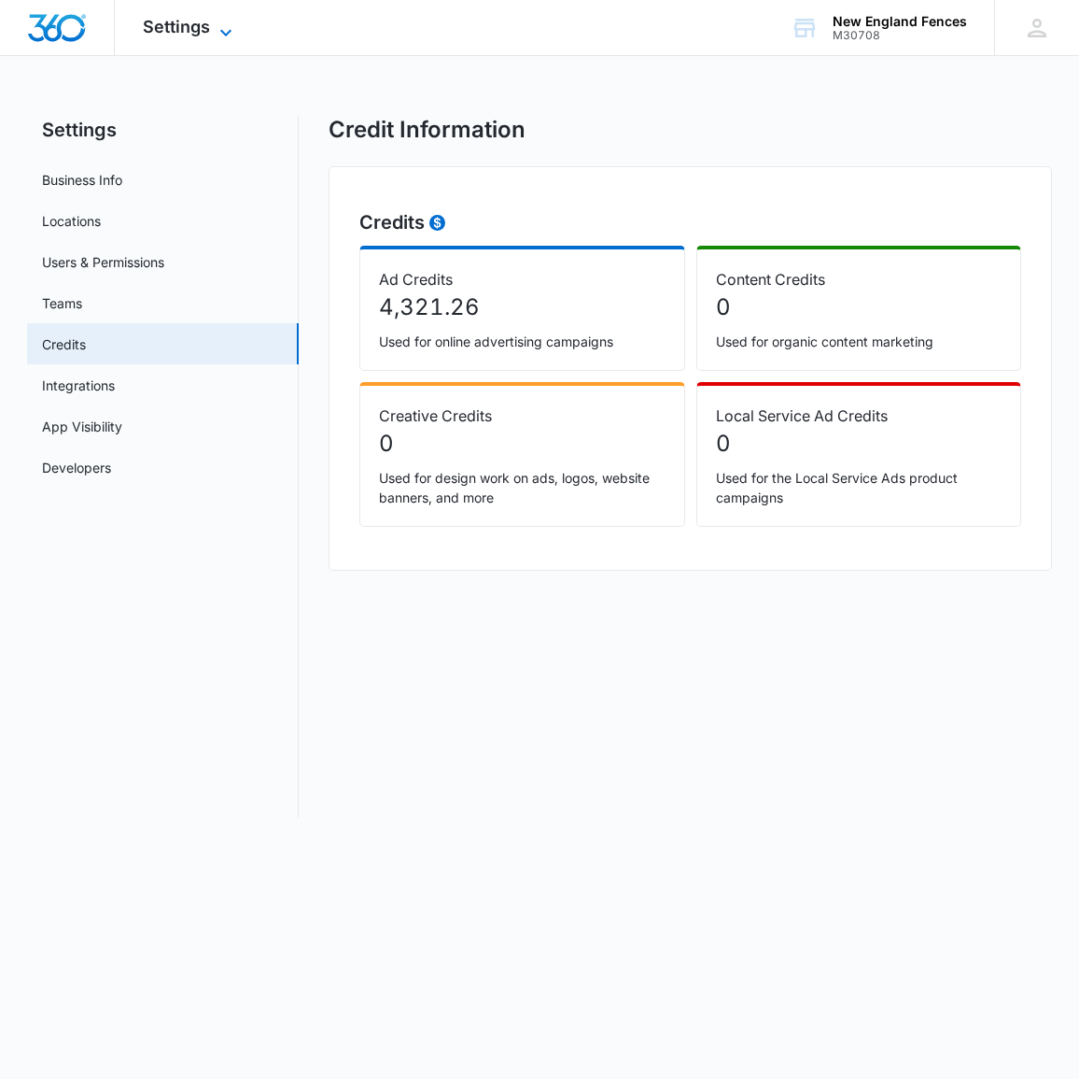
click at [219, 31] on icon at bounding box center [226, 32] width 22 height 22
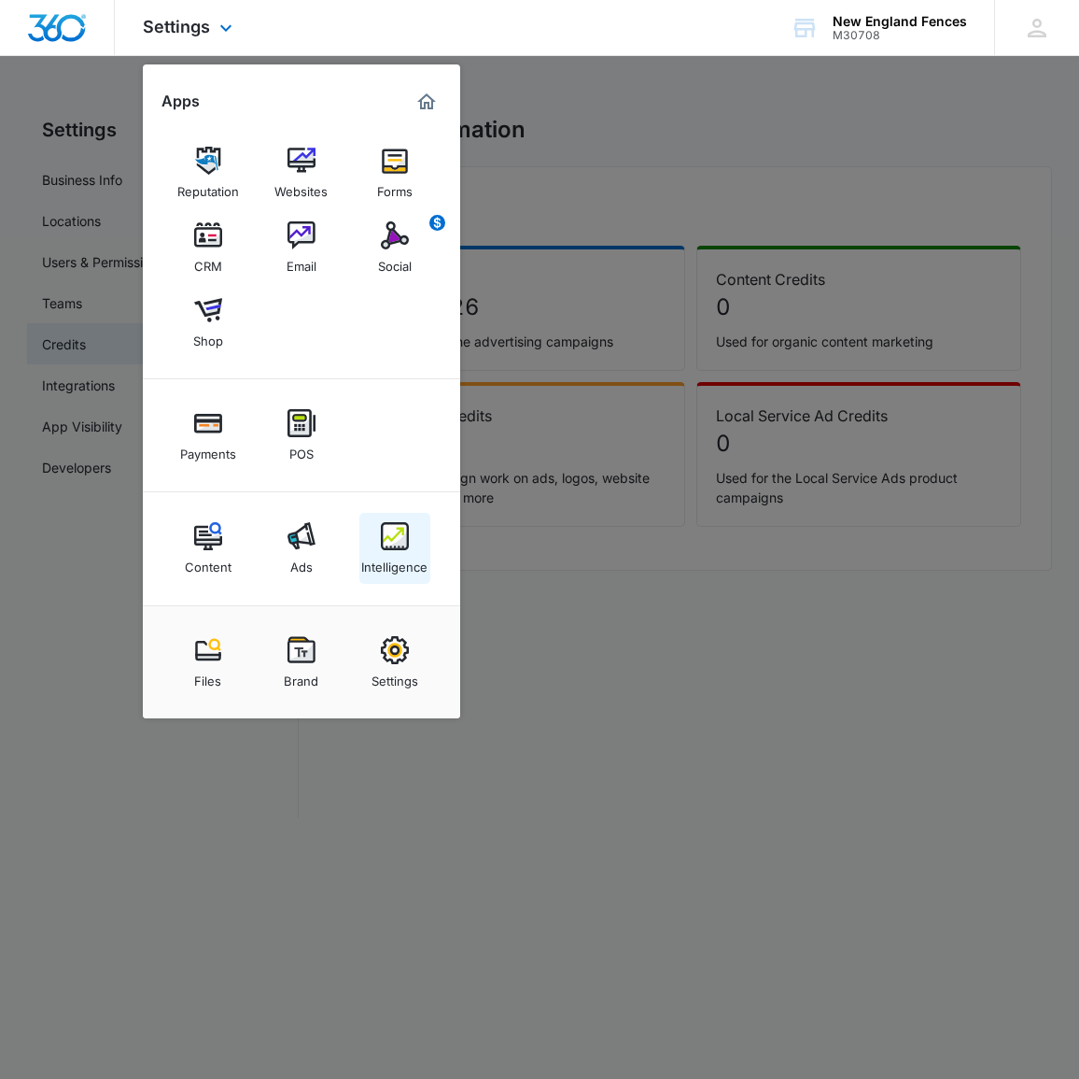
click at [416, 536] on link "Intelligence" at bounding box center [395, 548] width 71 height 71
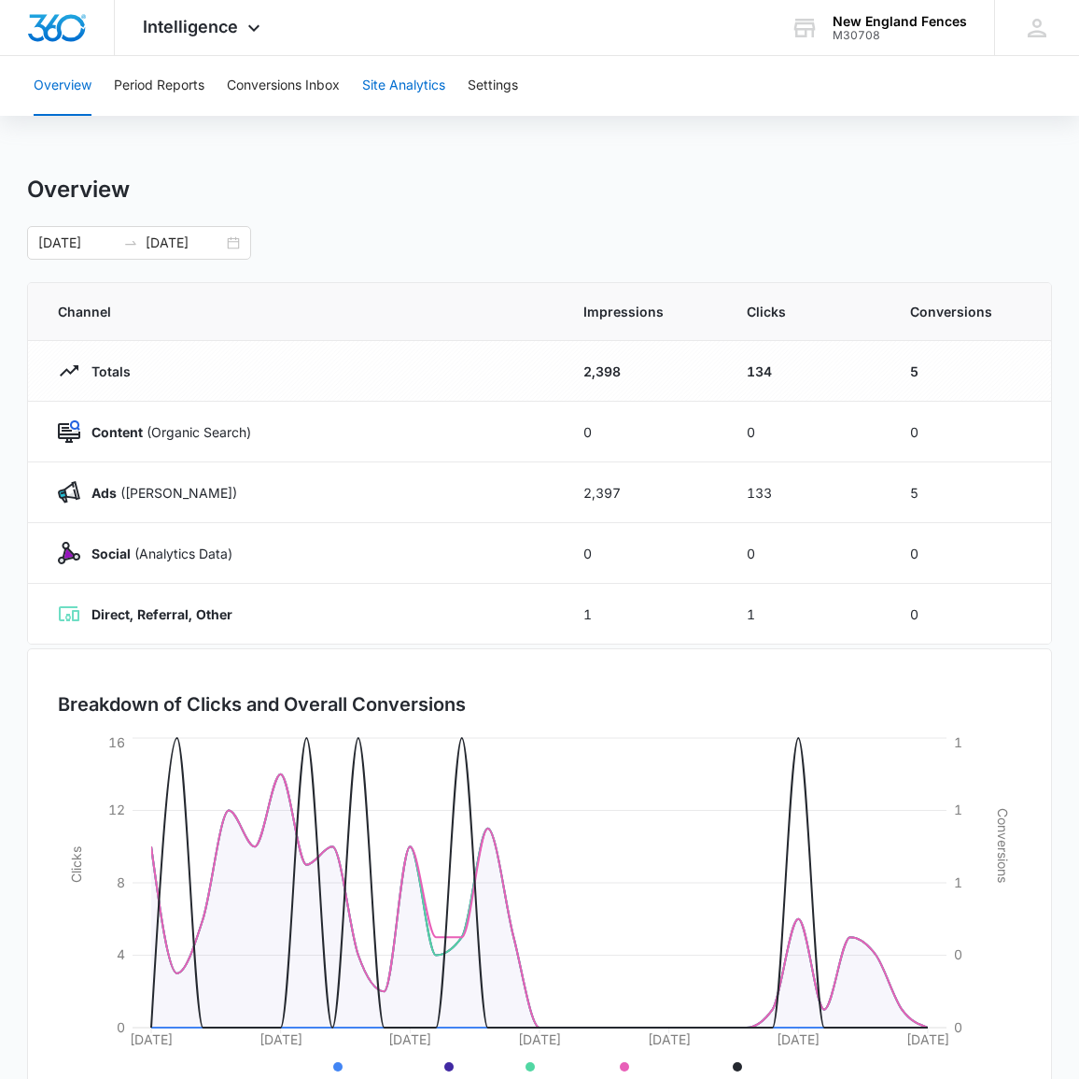
click at [391, 84] on button "Site Analytics" at bounding box center [403, 86] width 83 height 60
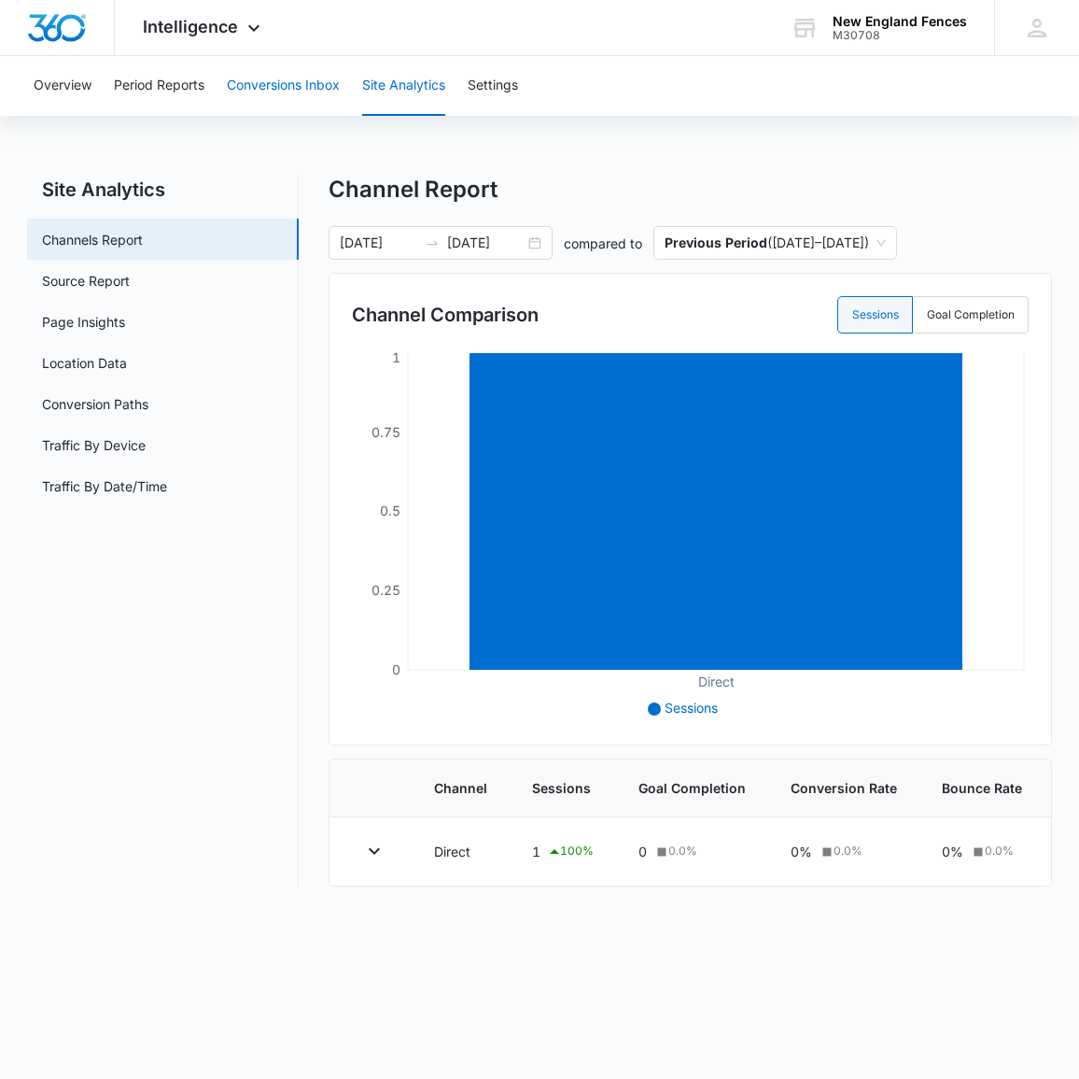
click at [310, 82] on button "Conversions Inbox" at bounding box center [283, 86] width 113 height 60
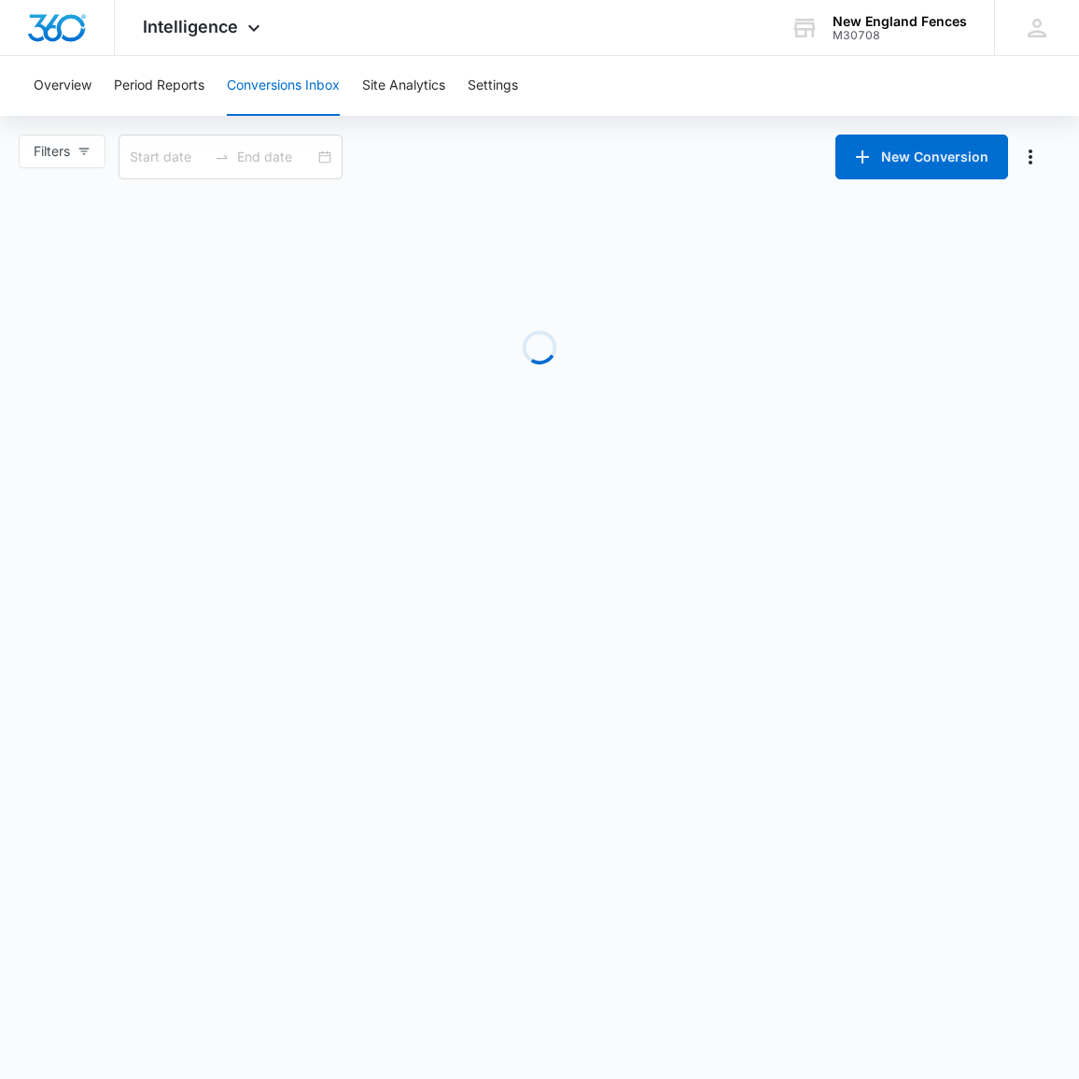
type input "[DATE]"
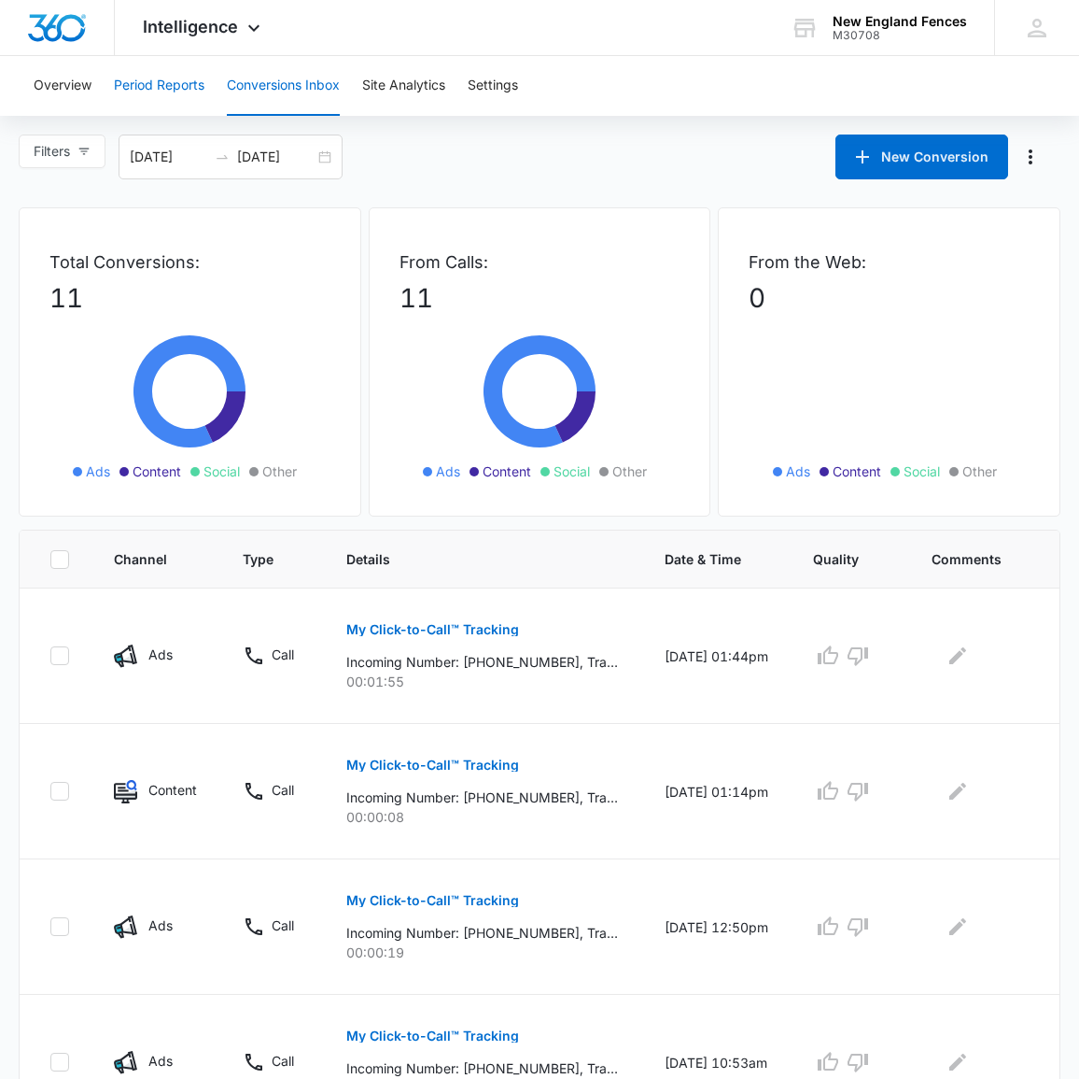
click at [184, 84] on button "Period Reports" at bounding box center [159, 86] width 91 height 60
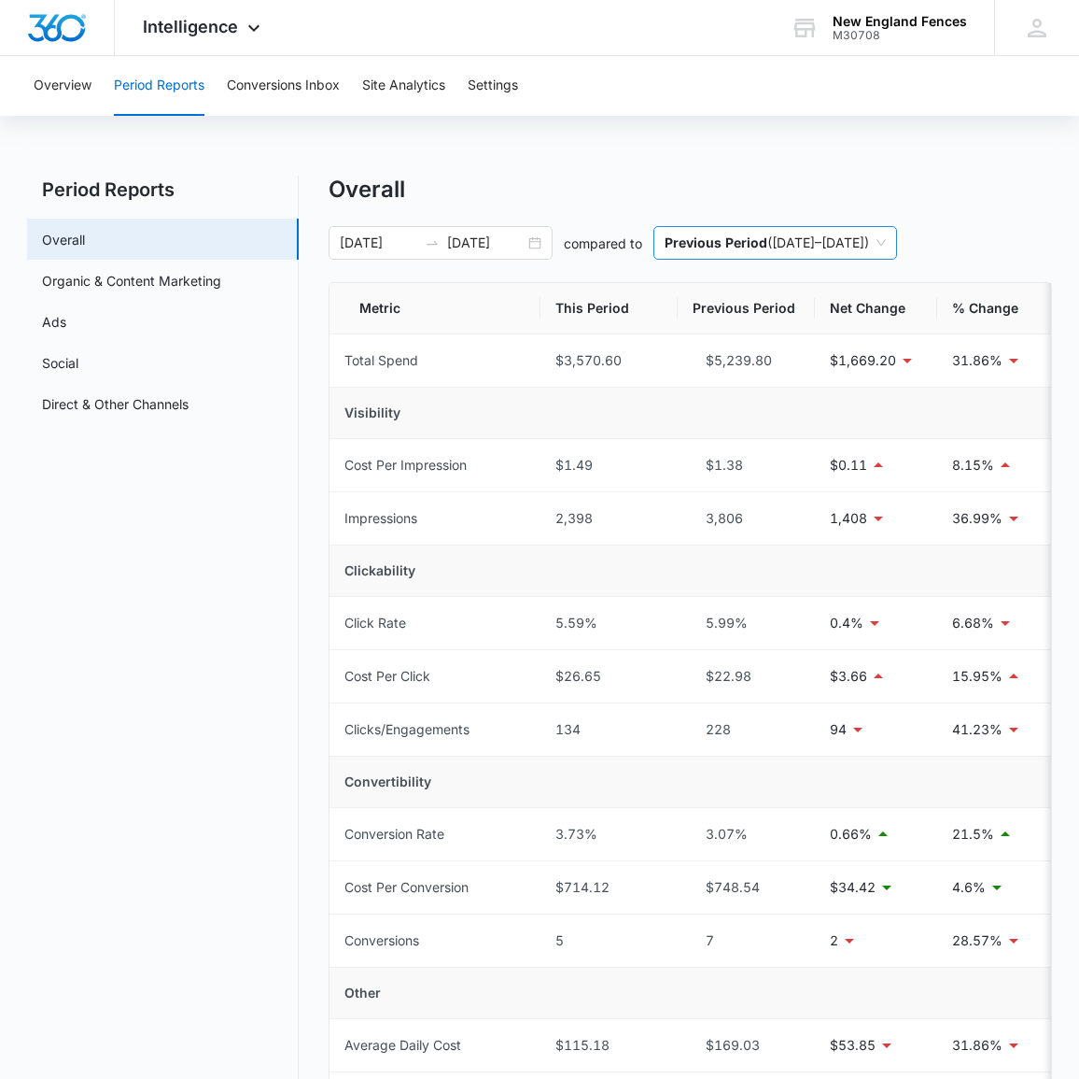
click at [825, 234] on span "Previous Period ( [DATE] – [DATE] )" at bounding box center [775, 243] width 221 height 32
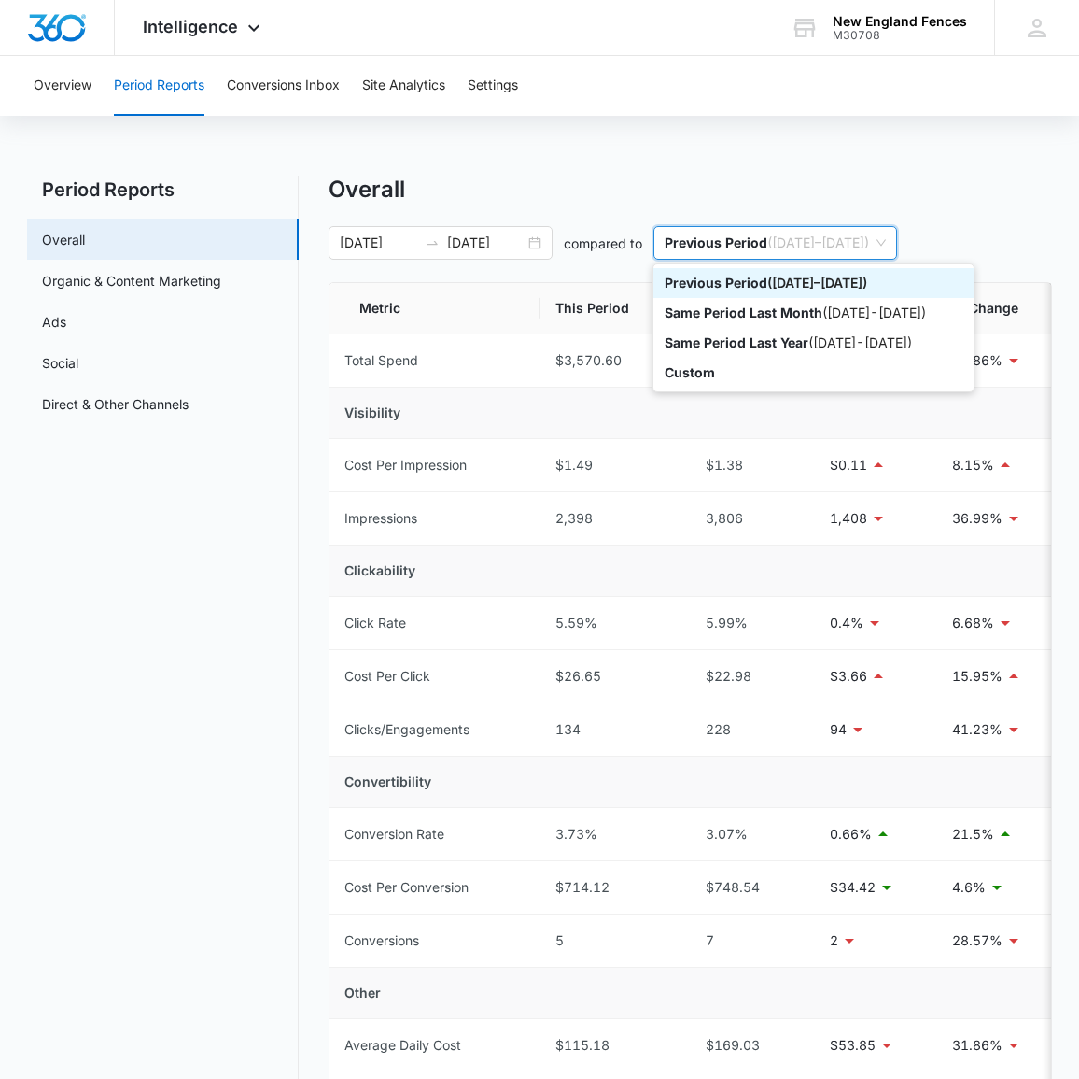
click at [613, 311] on th "This Period" at bounding box center [609, 308] width 137 height 51
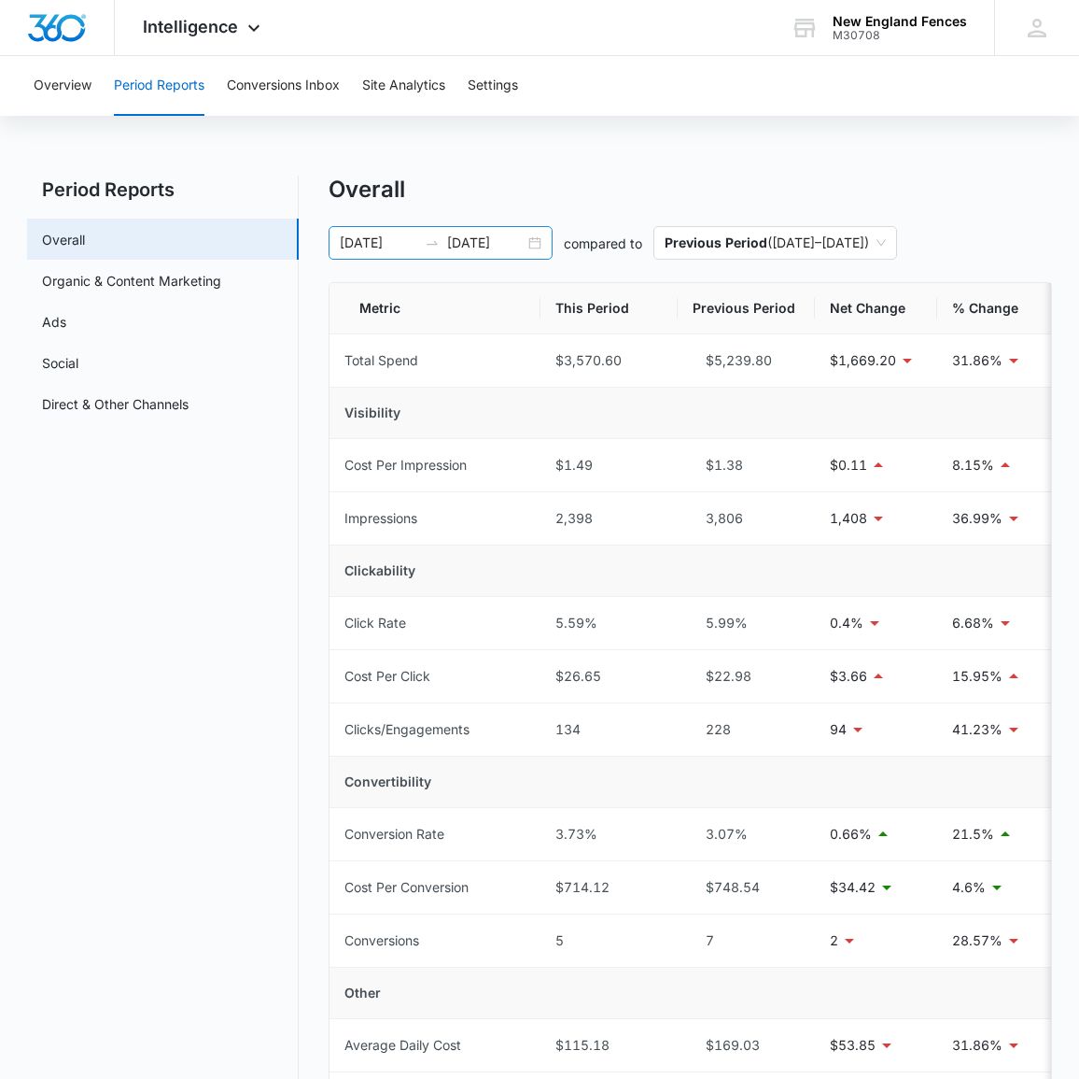
click at [473, 242] on input "[DATE]" at bounding box center [486, 243] width 78 height 21
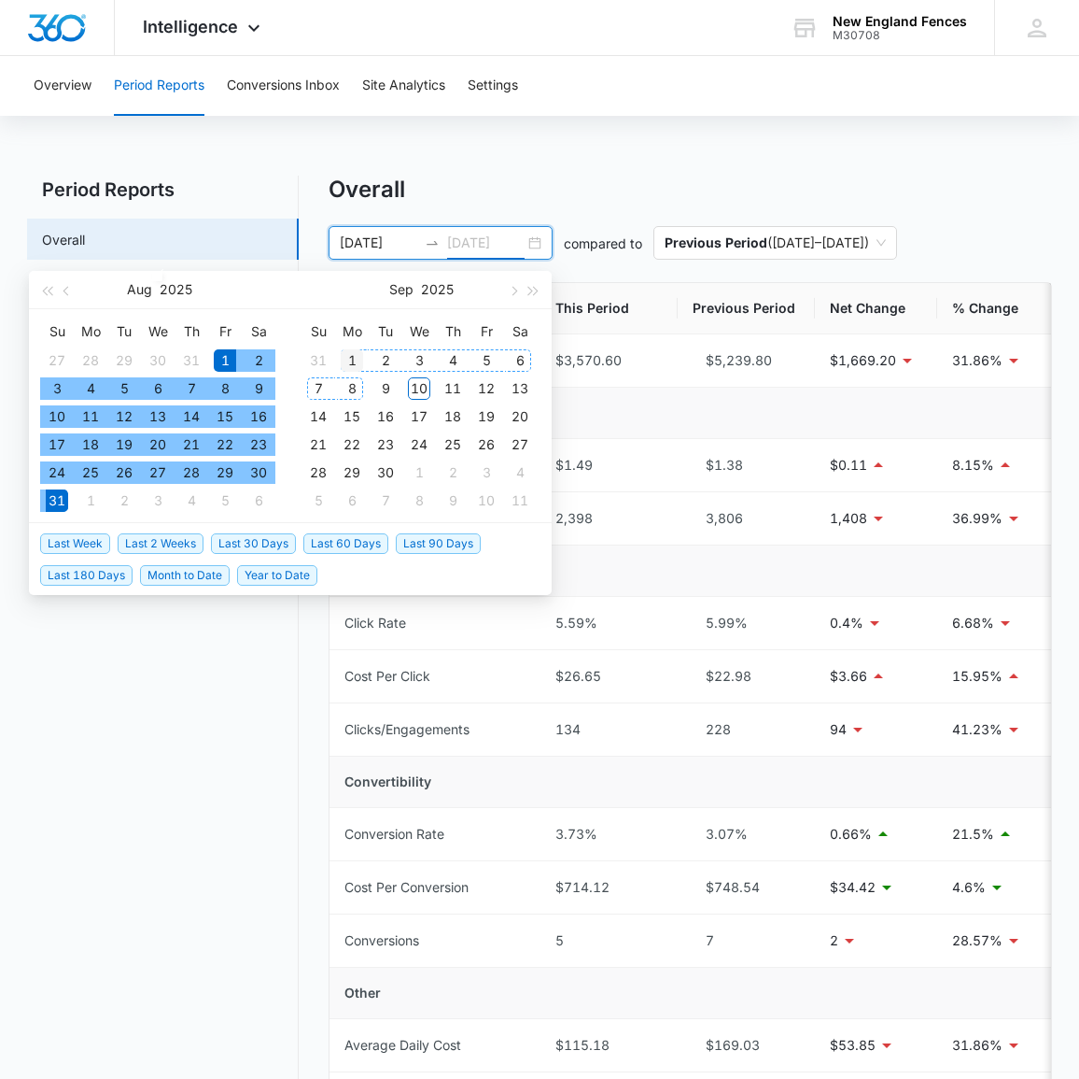
type input "[DATE]"
click at [350, 360] on div "1" at bounding box center [352, 360] width 22 height 22
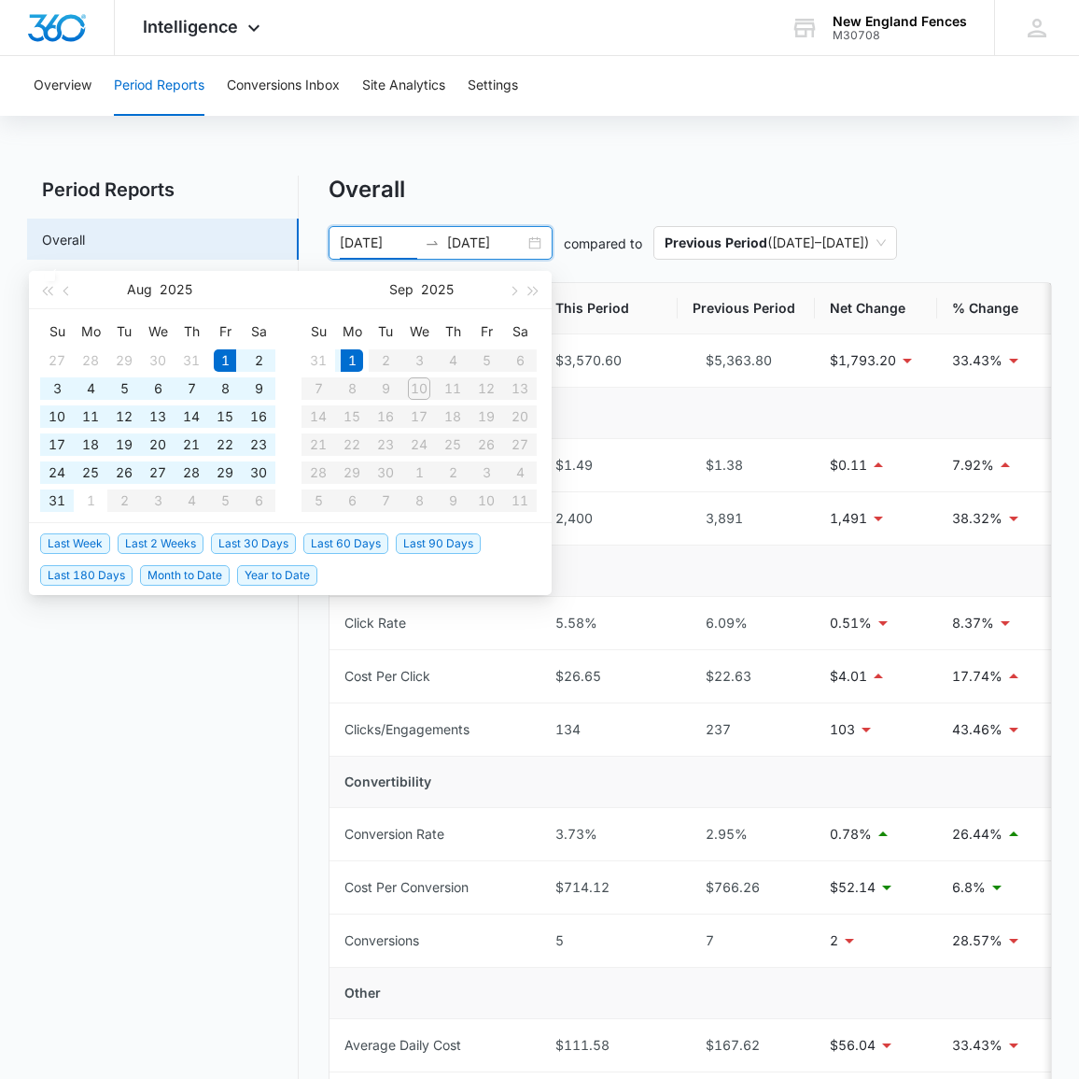
click at [515, 360] on table "Su Mo Tu We Th Fr Sa 31 1 2 3 4 5 6 7 8 9 10 11 12 13 14 15 16 17 18 19 20 21 2…" at bounding box center [419, 416] width 235 height 198
click at [409, 390] on table "Su Mo Tu We Th Fr Sa 31 1 2 3 4 5 6 7 8 9 10 11 12 13 14 15 16 17 18 19 20 21 2…" at bounding box center [419, 416] width 235 height 198
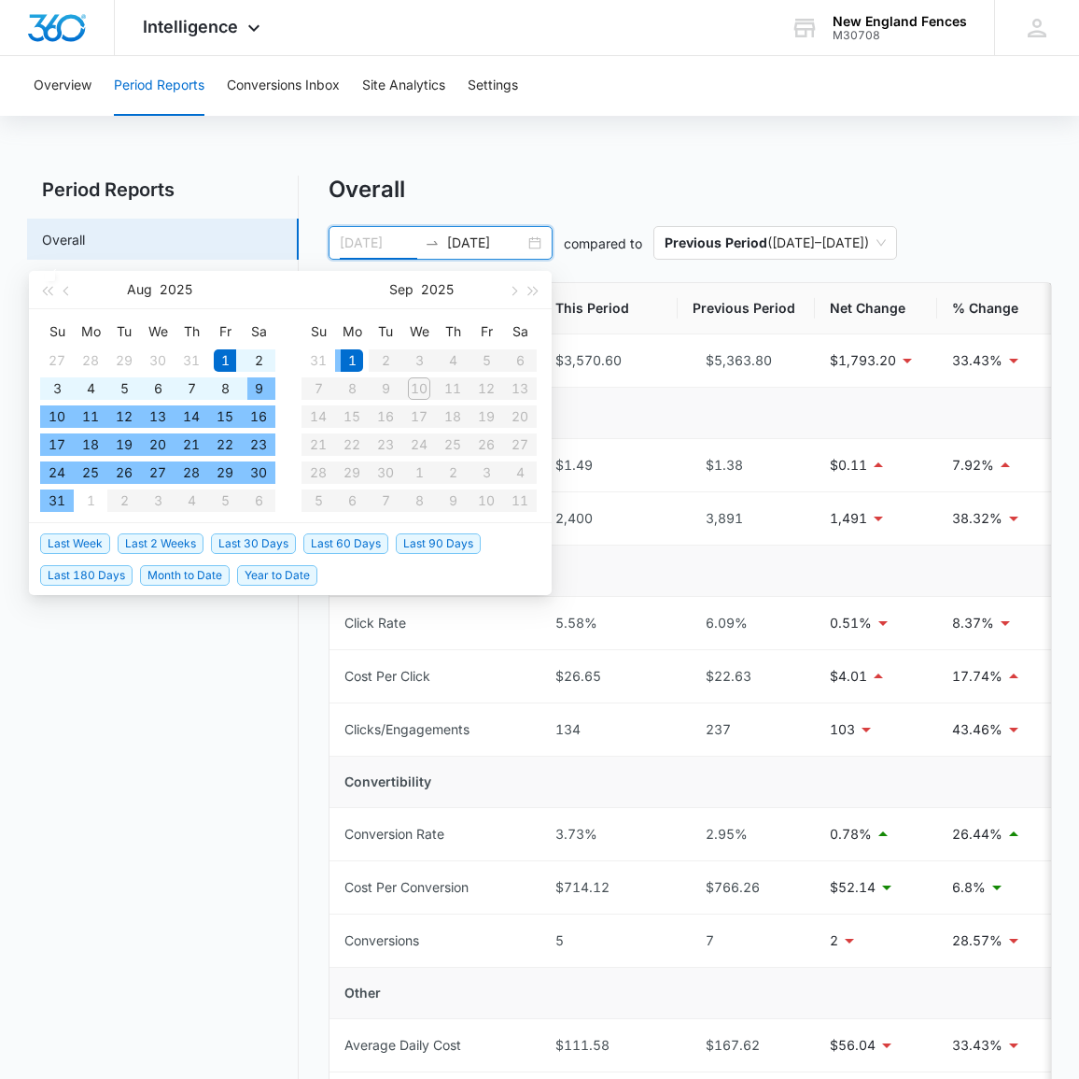
click at [255, 393] on div "9" at bounding box center [258, 388] width 22 height 22
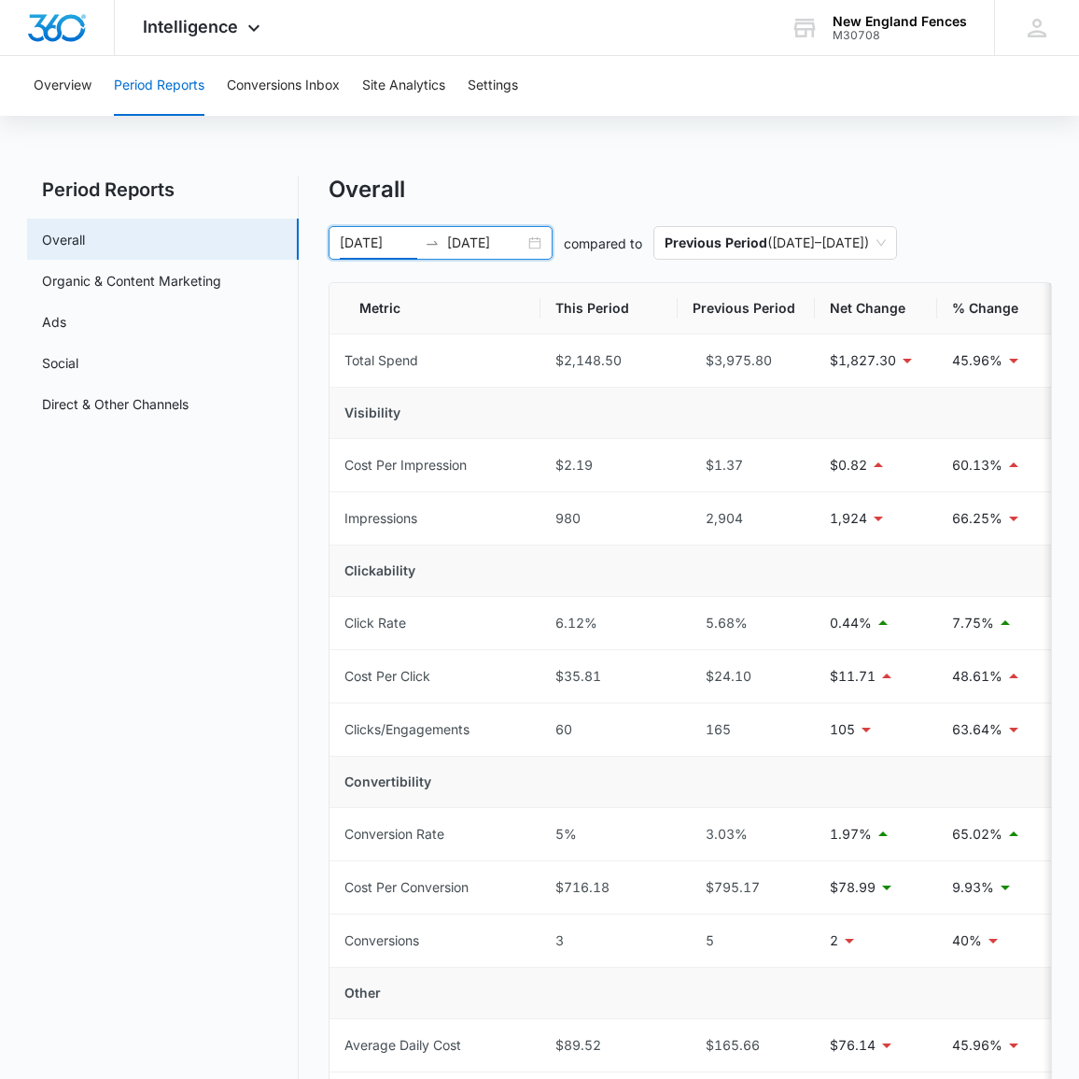
click at [370, 240] on input "[DATE]" at bounding box center [379, 243] width 78 height 21
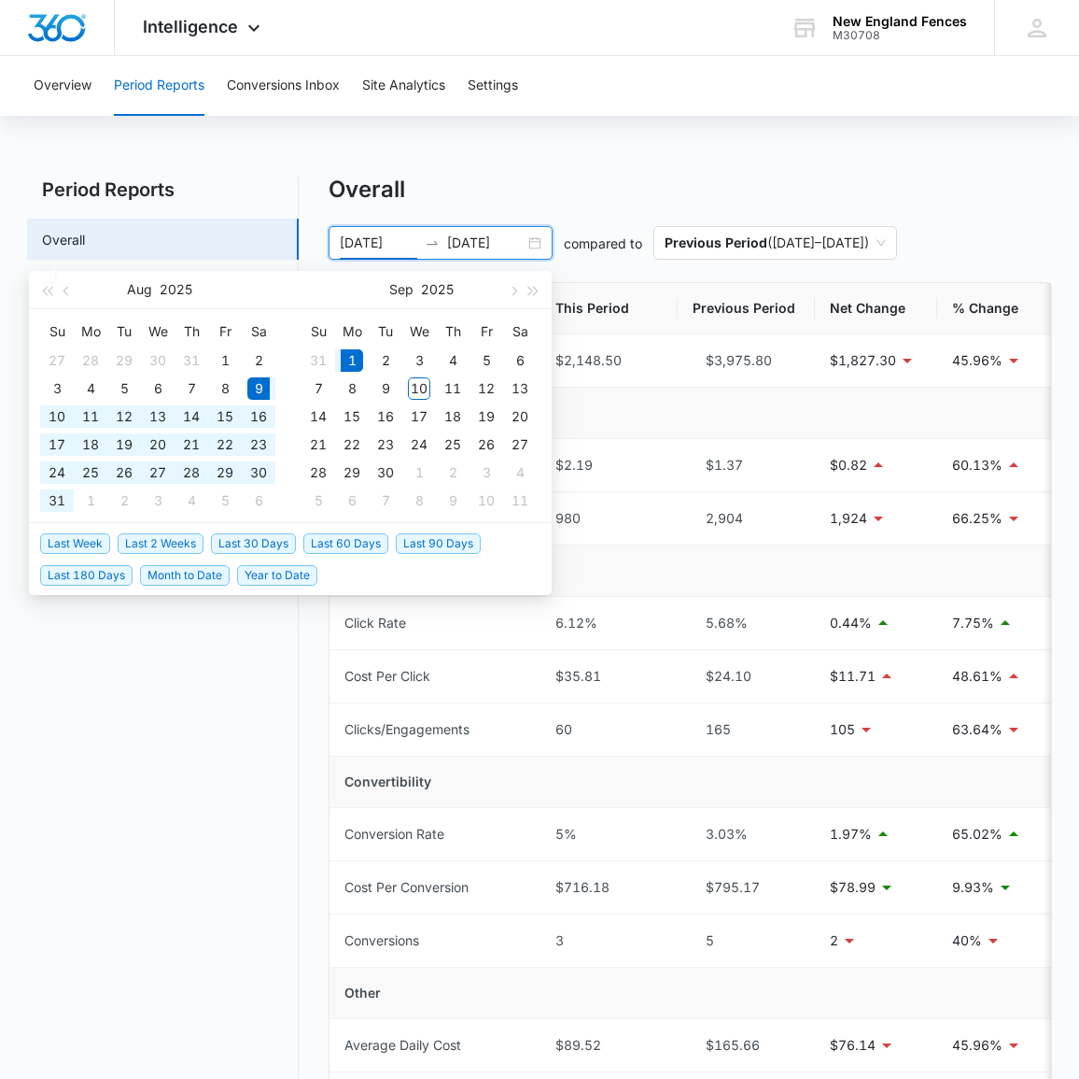
type input "[DATE]"
click at [357, 363] on div "1" at bounding box center [352, 360] width 22 height 22
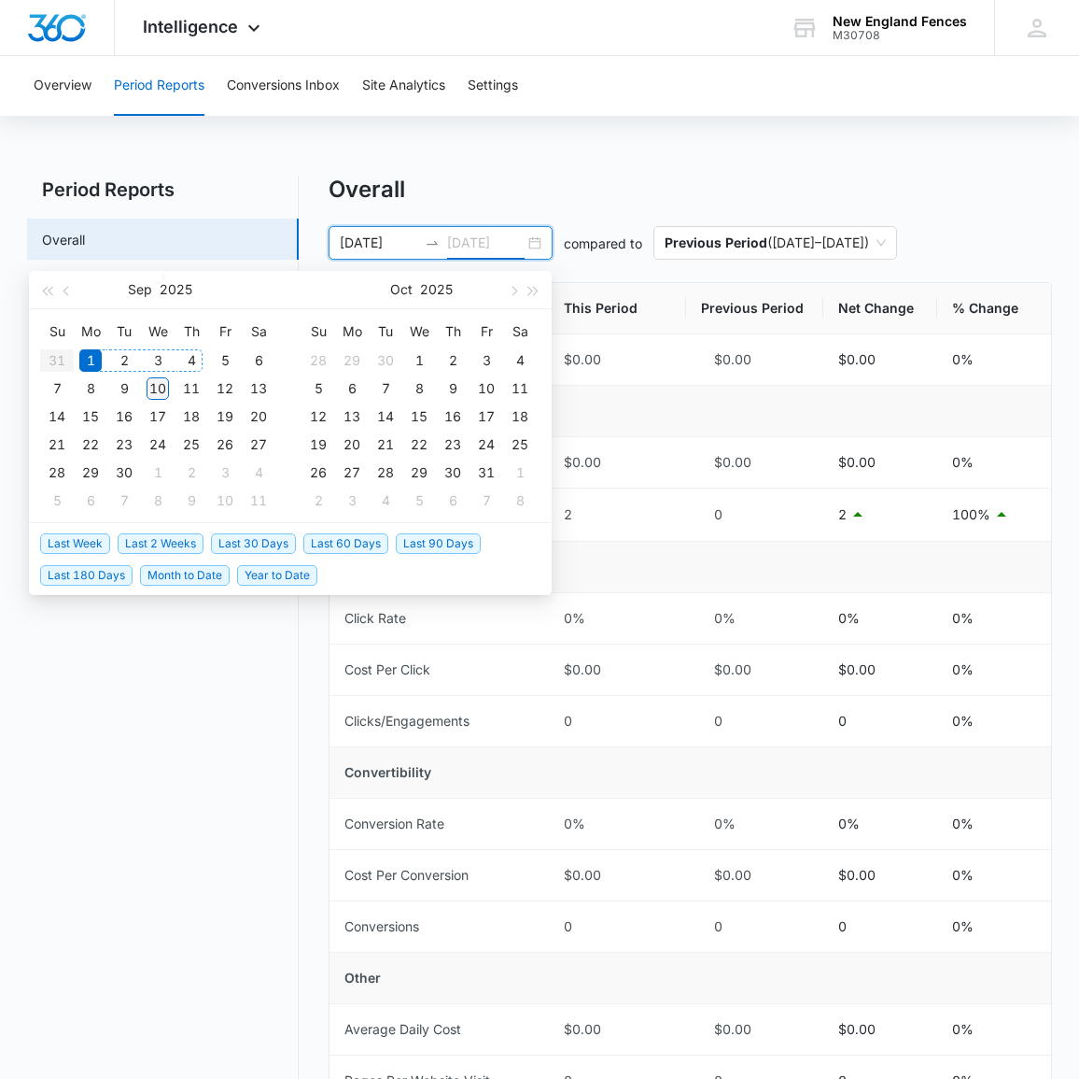
type input "[DATE]"
click at [157, 391] on div "10" at bounding box center [158, 388] width 22 height 22
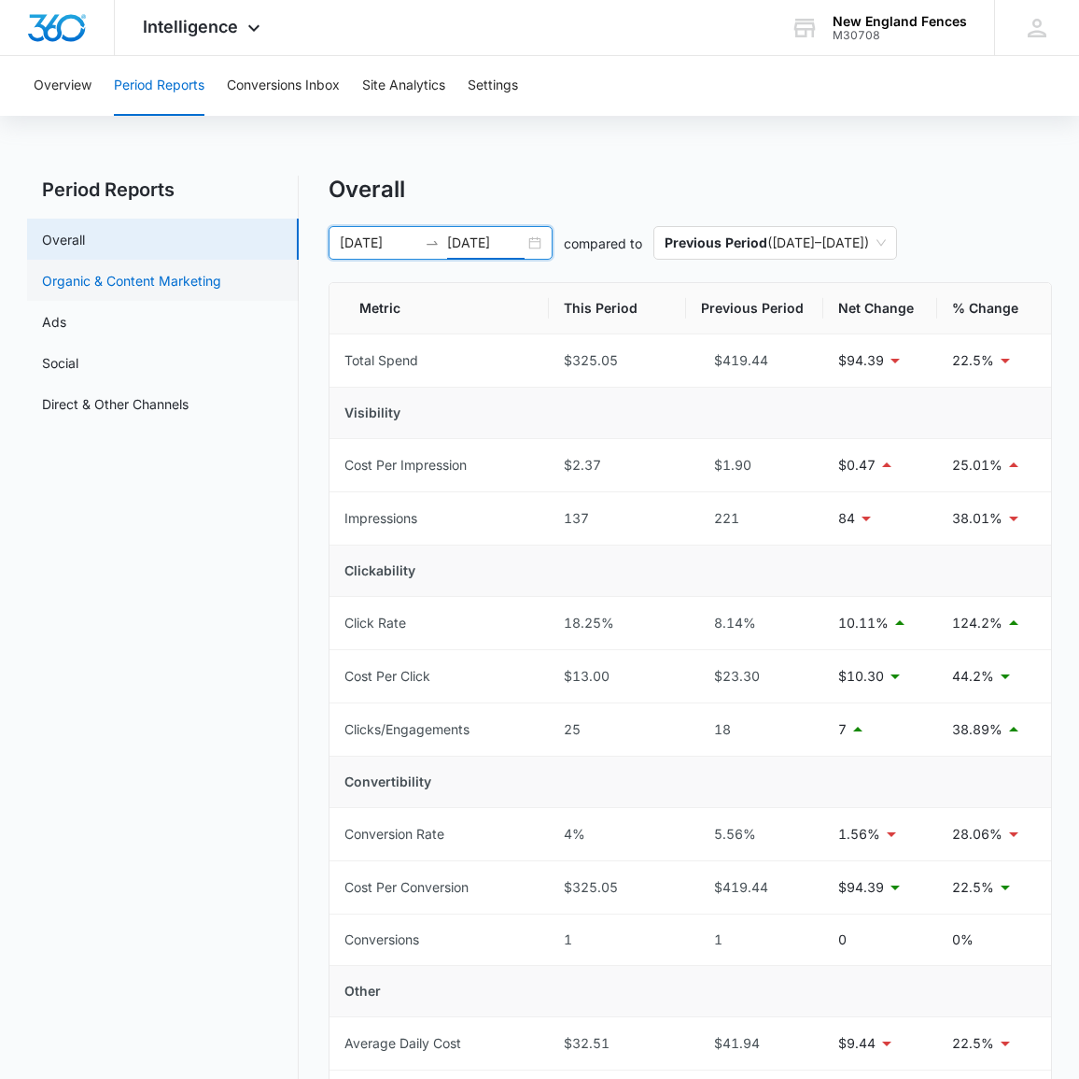
click at [145, 272] on link "Organic & Content Marketing" at bounding box center [131, 281] width 179 height 20
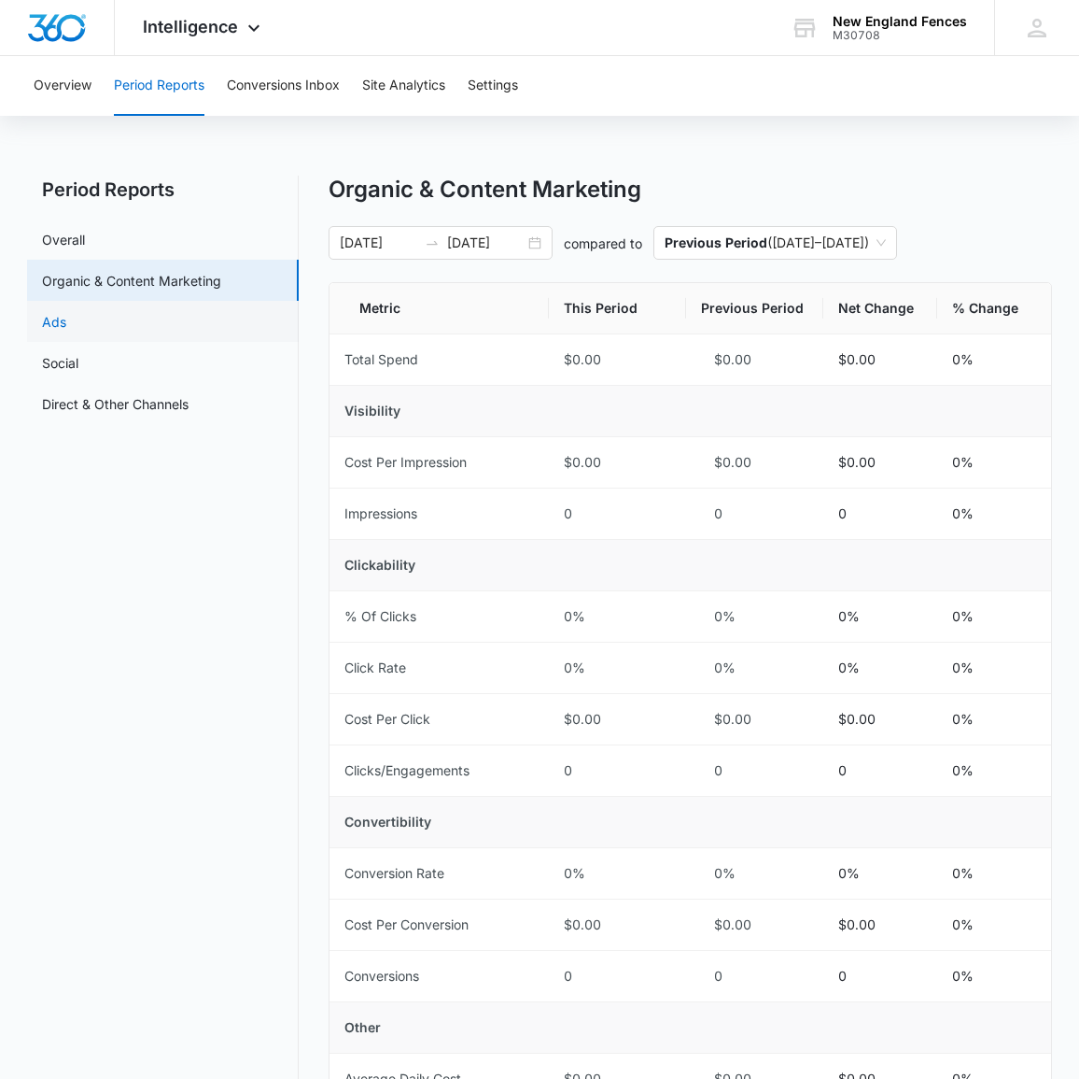
click at [66, 331] on link "Ads" at bounding box center [54, 322] width 24 height 20
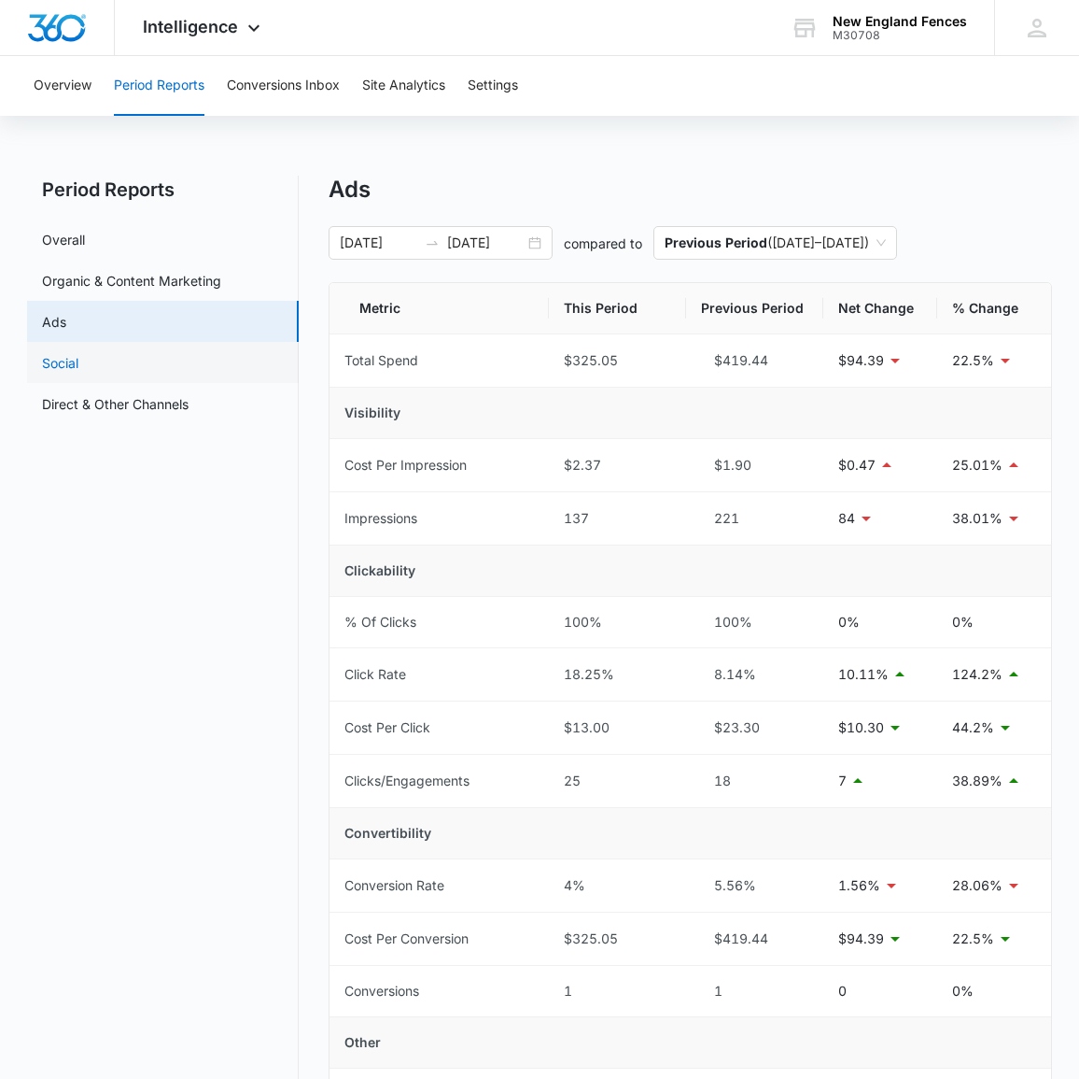
click at [78, 371] on link "Social" at bounding box center [60, 363] width 36 height 20
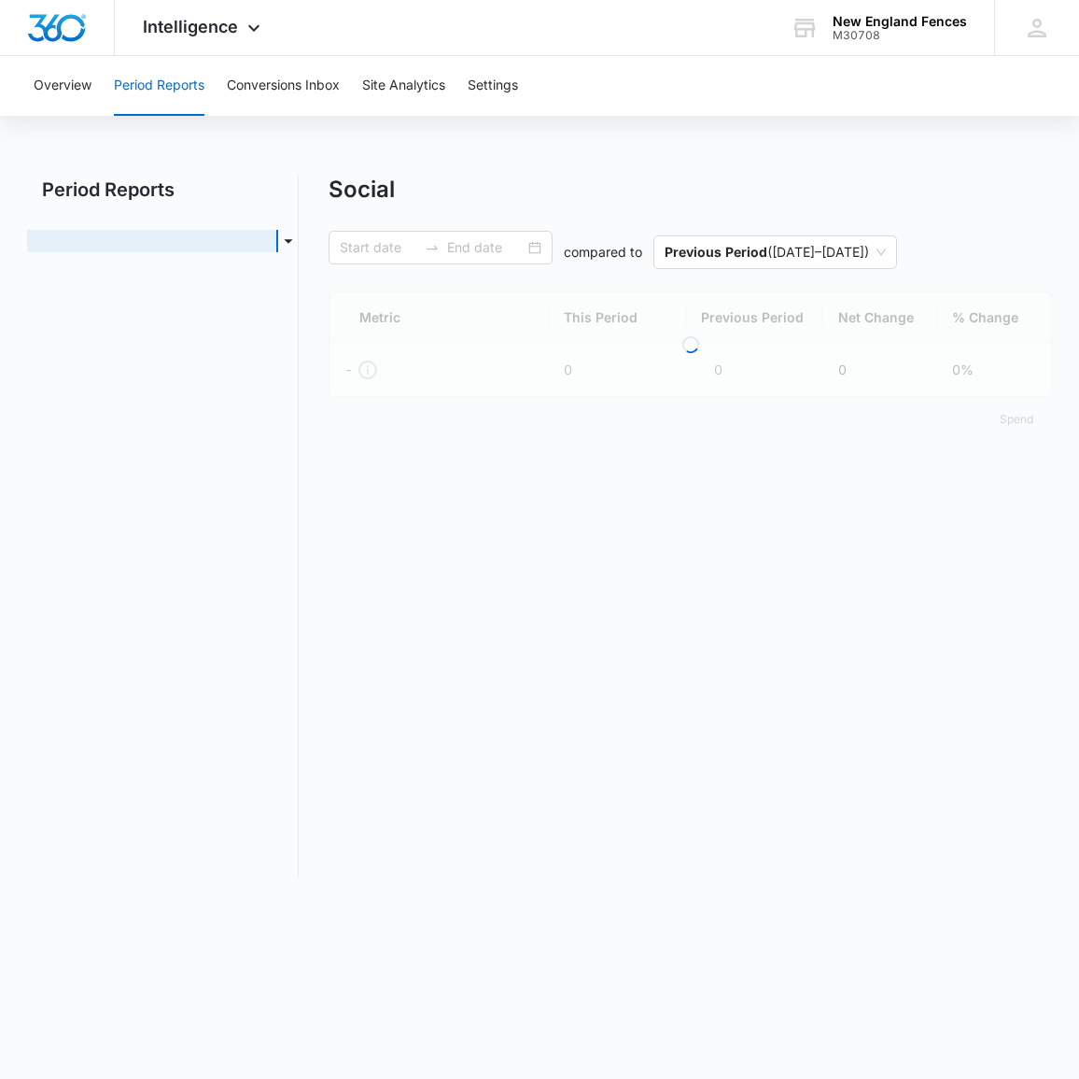
type input "[DATE]"
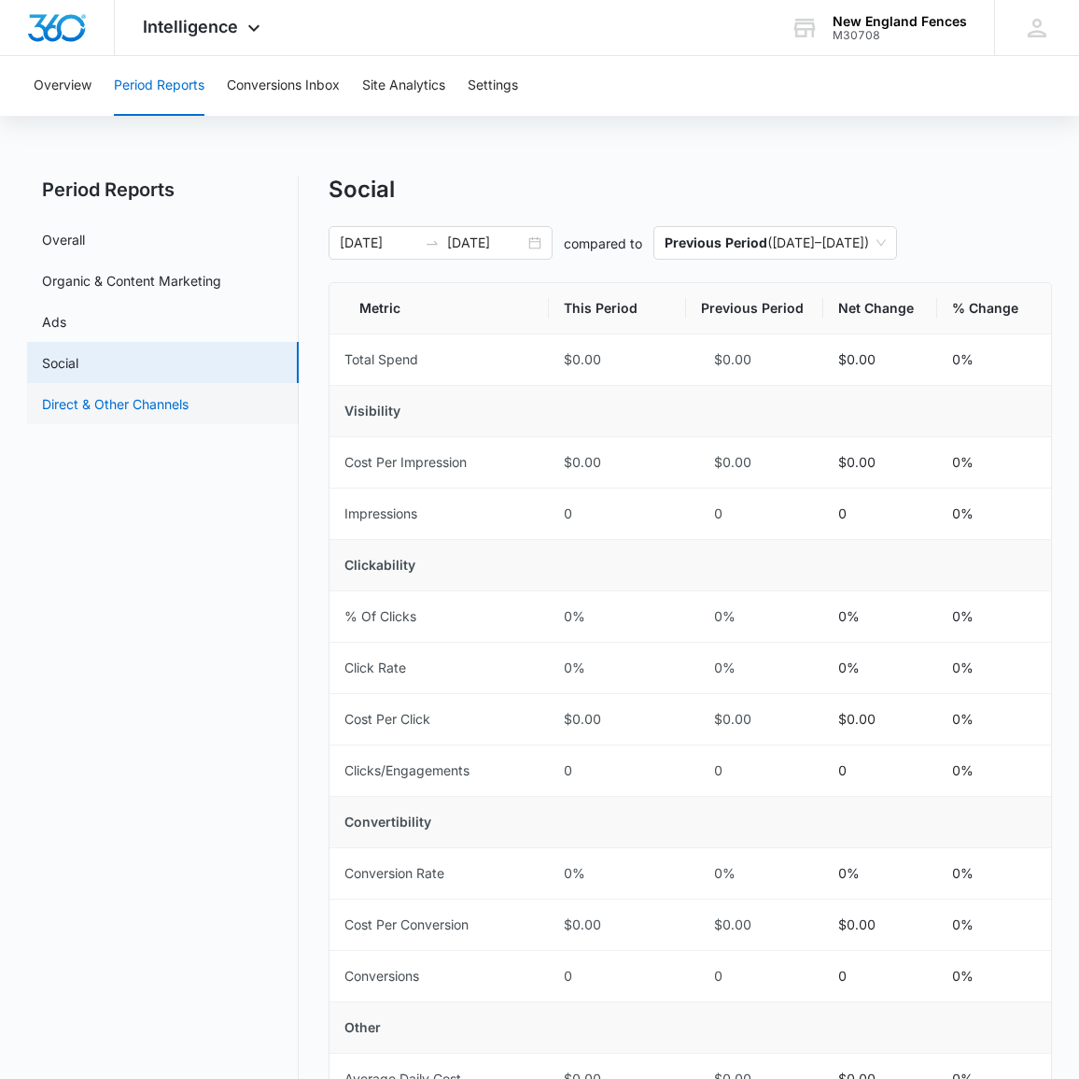
click at [149, 412] on link "Direct & Other Channels" at bounding box center [115, 404] width 147 height 20
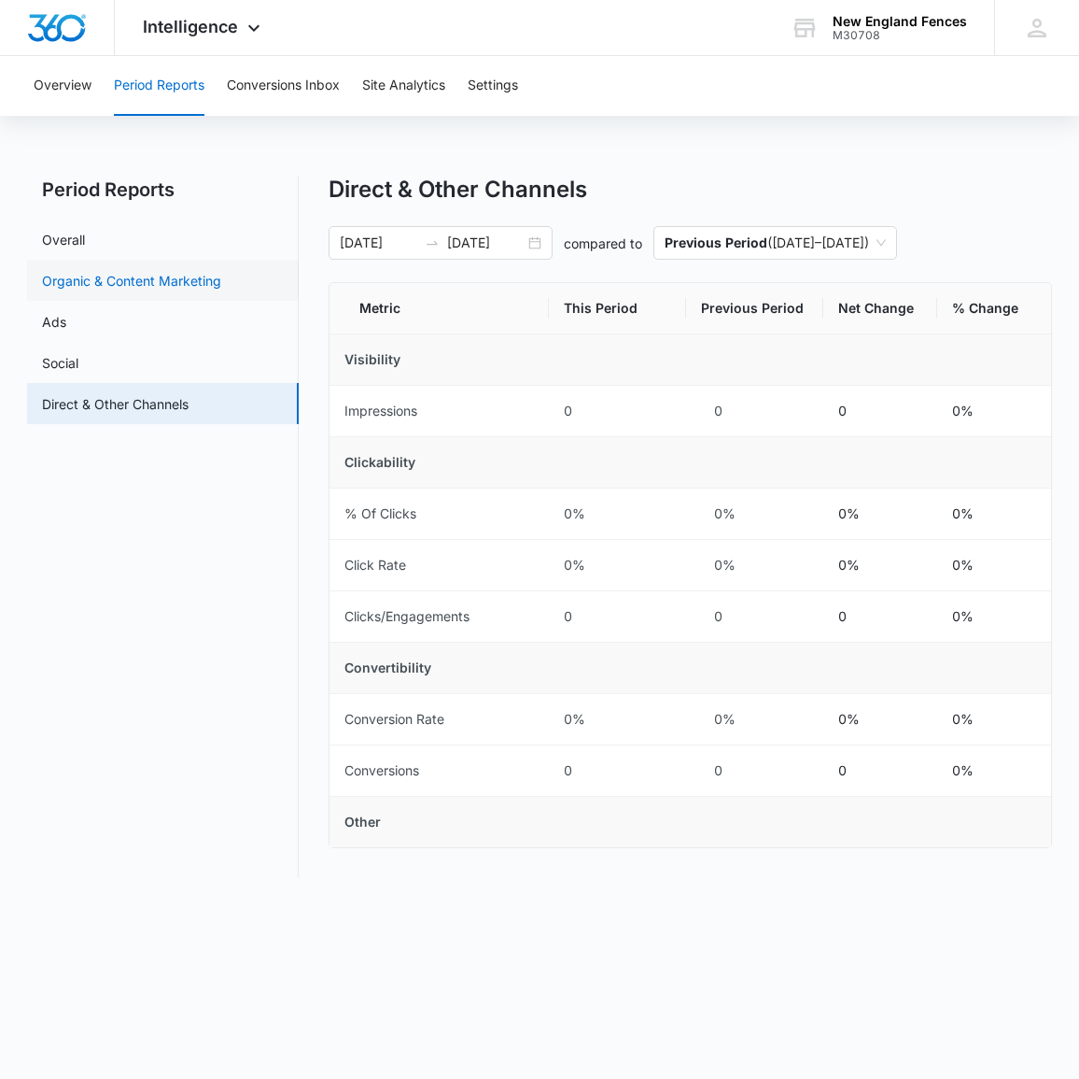
click at [133, 280] on link "Organic & Content Marketing" at bounding box center [131, 281] width 179 height 20
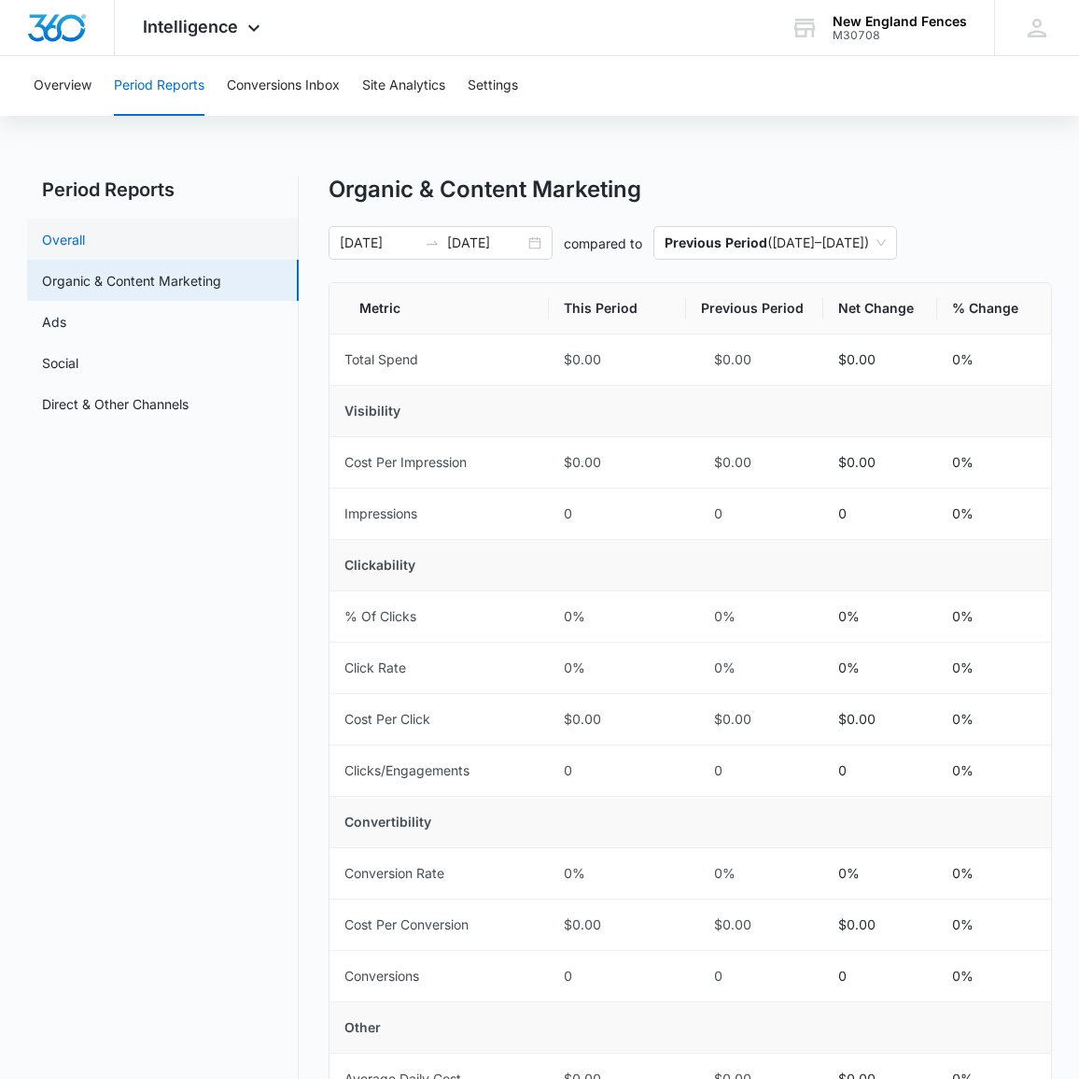
click at [85, 247] on link "Overall" at bounding box center [63, 240] width 43 height 20
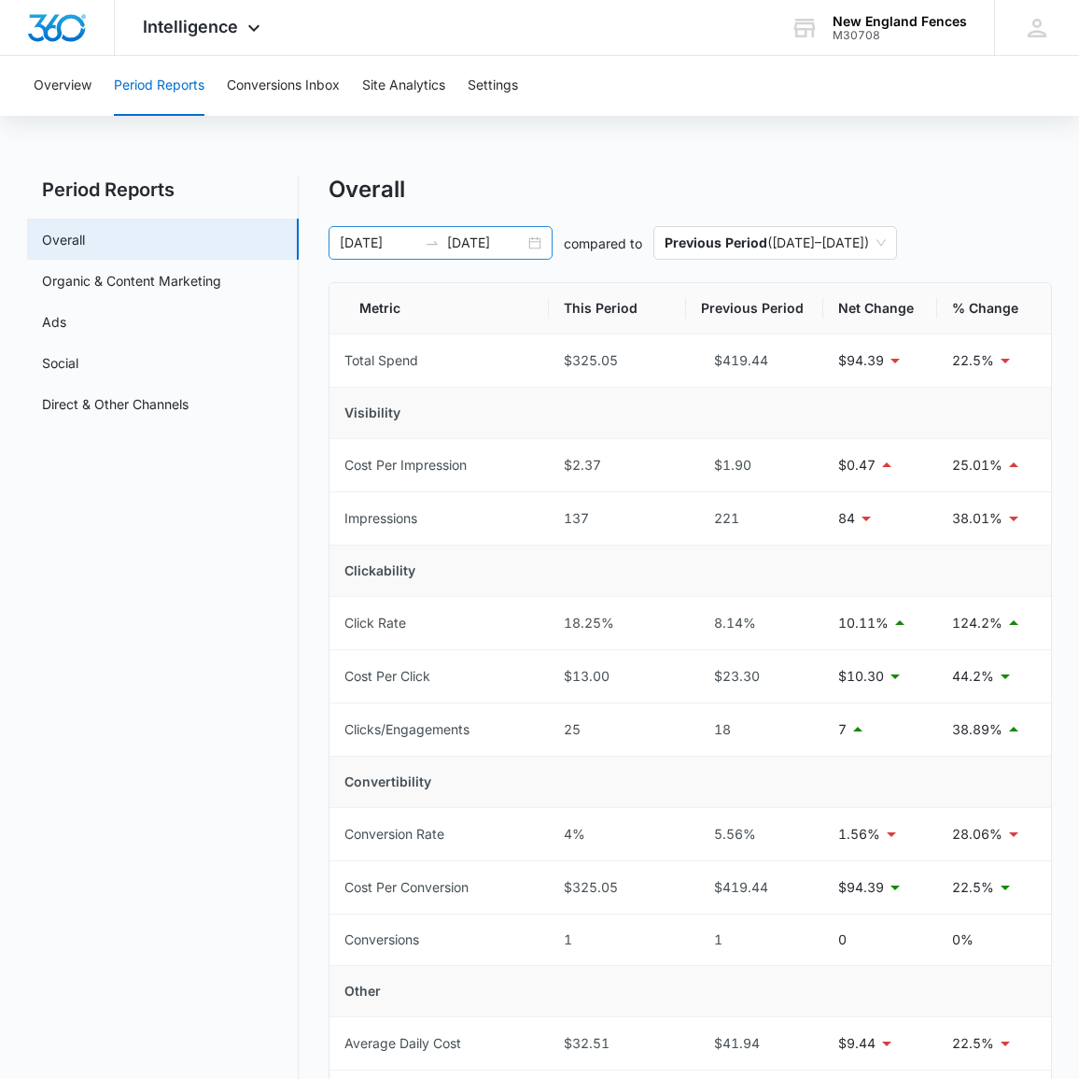
click at [416, 246] on input "[DATE]" at bounding box center [379, 243] width 78 height 21
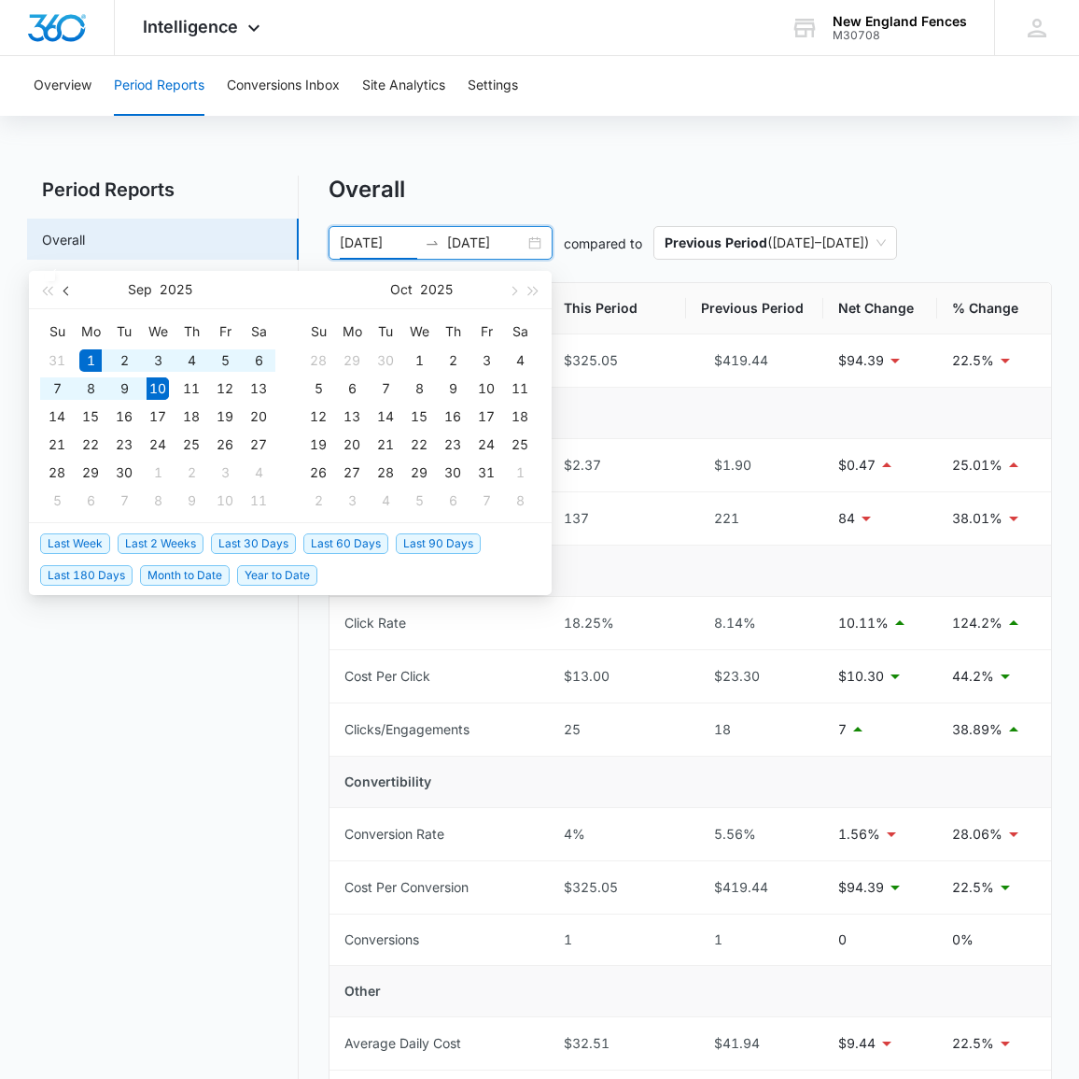
click at [71, 296] on button "button" at bounding box center [67, 289] width 21 height 37
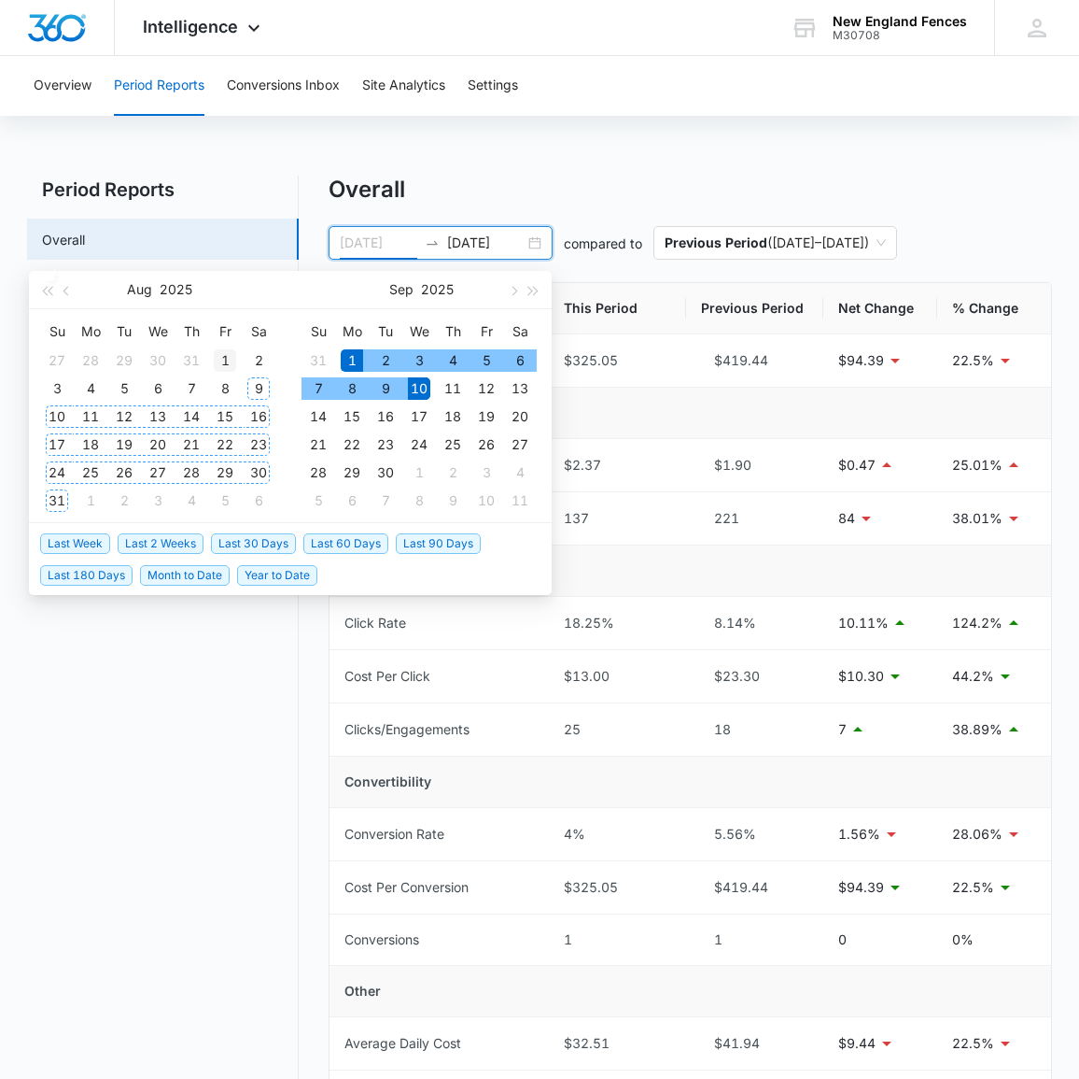
type input "[DATE]"
click at [217, 360] on div "1" at bounding box center [225, 360] width 22 height 22
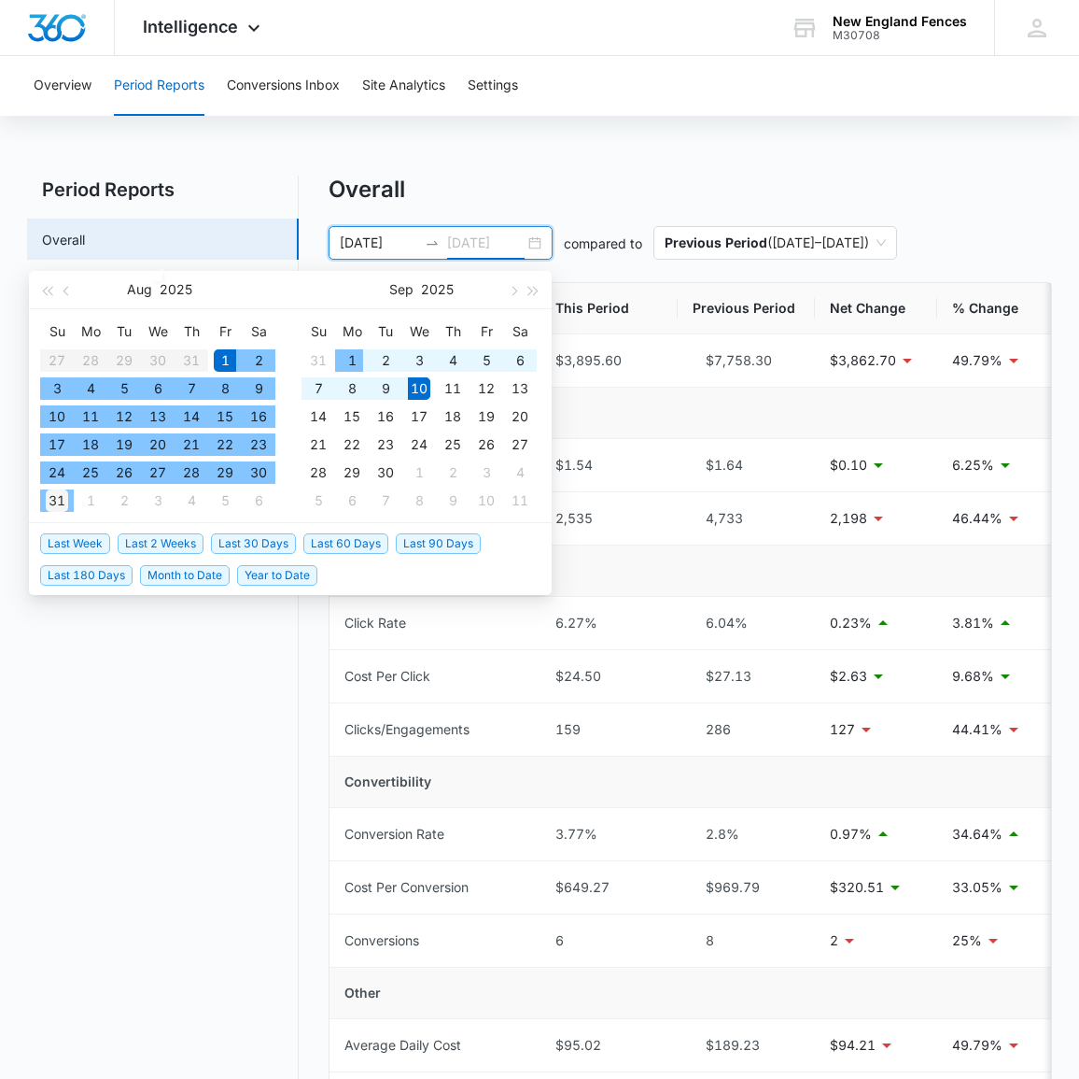
type input "[DATE]"
click at [46, 494] on div "31" at bounding box center [57, 500] width 22 height 22
